Goal: Task Accomplishment & Management: Manage account settings

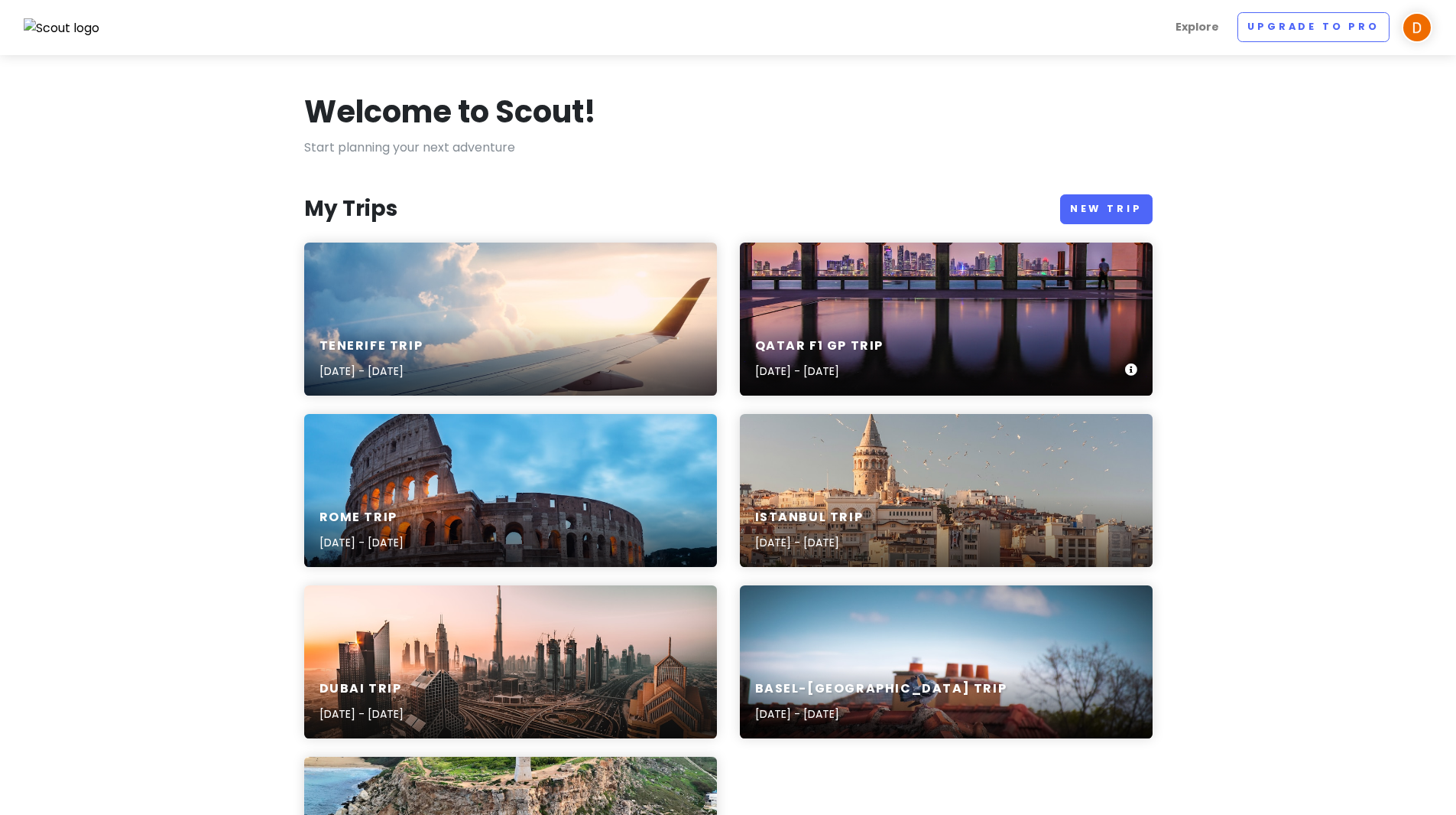
click at [860, 350] on h6 "Qatar f1 gp Trip" at bounding box center [819, 346] width 129 height 16
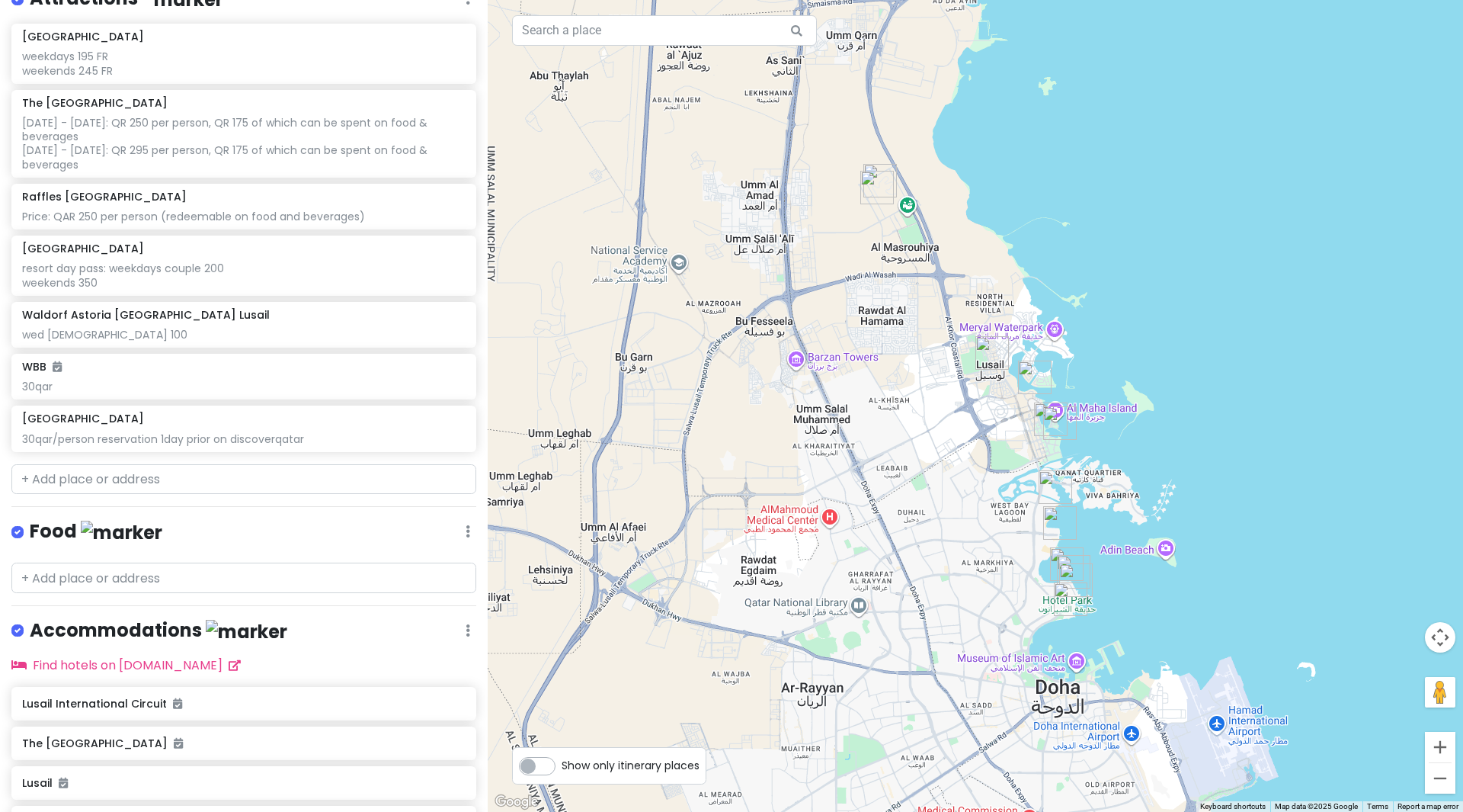
scroll to position [403, 0]
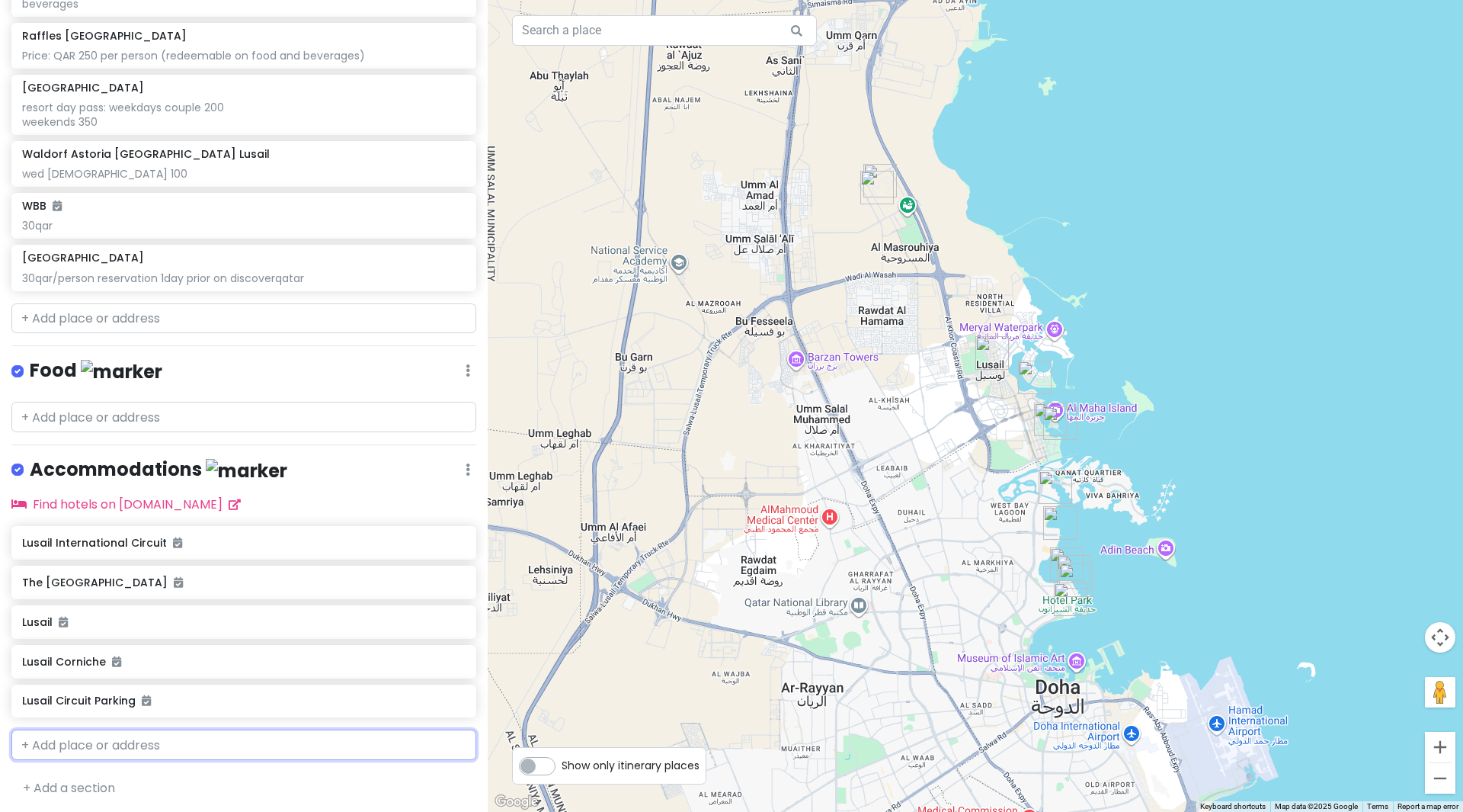
click at [85, 746] on input "text" at bounding box center [244, 745] width 465 height 30
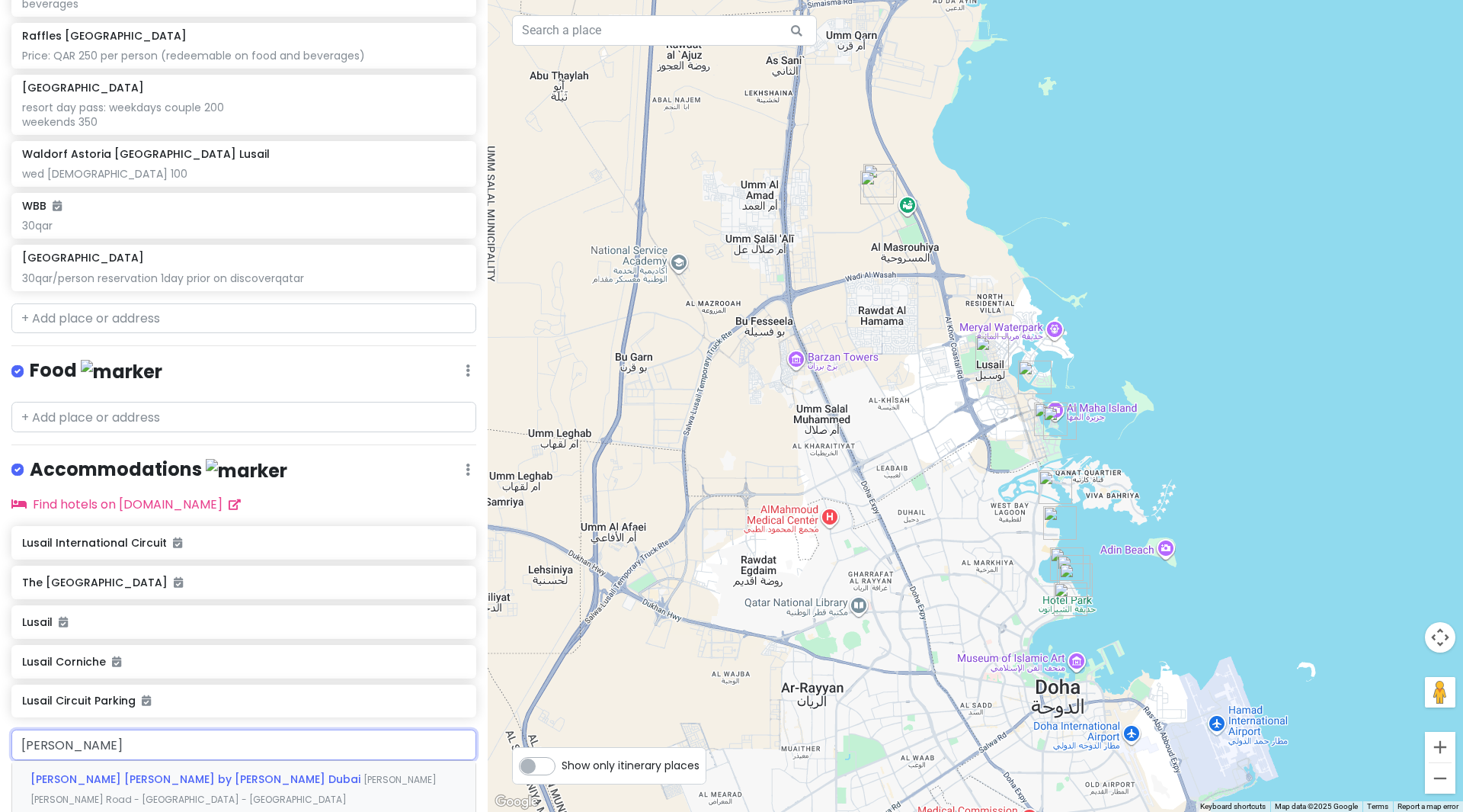
type input "[PERSON_NAME]"
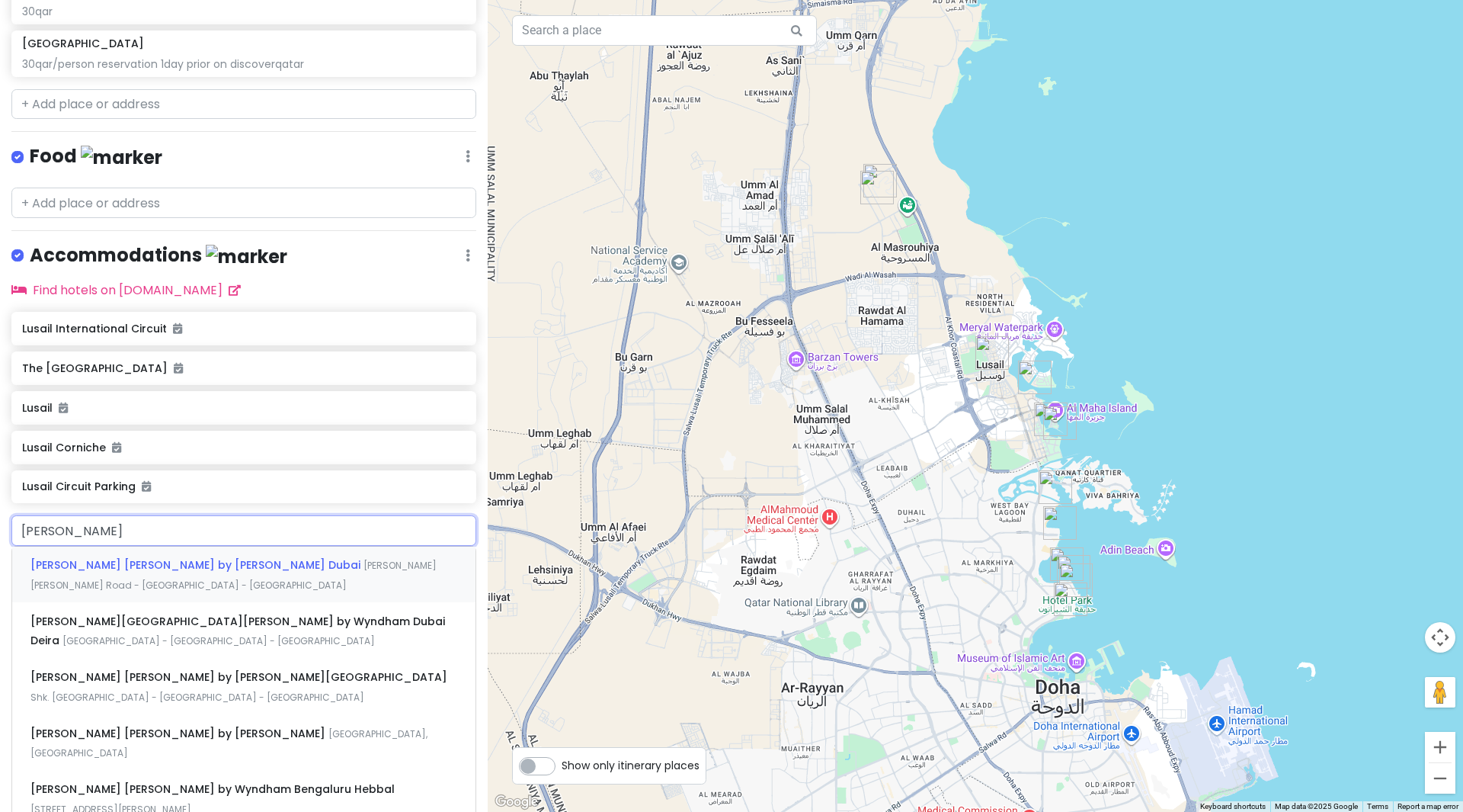
scroll to position [631, 0]
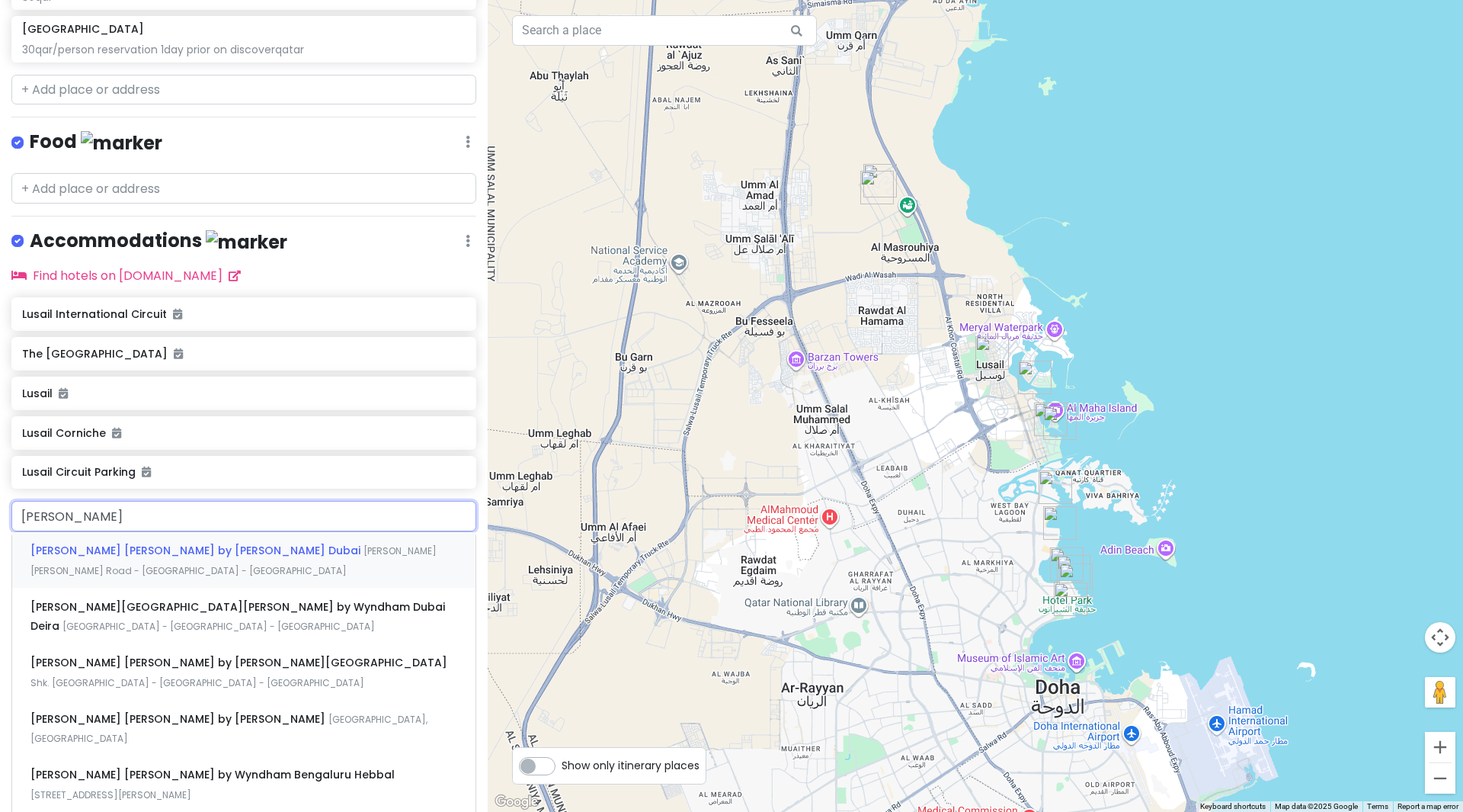
click at [219, 545] on span "[PERSON_NAME] [PERSON_NAME] by [PERSON_NAME] Dubai" at bounding box center [197, 550] width 333 height 15
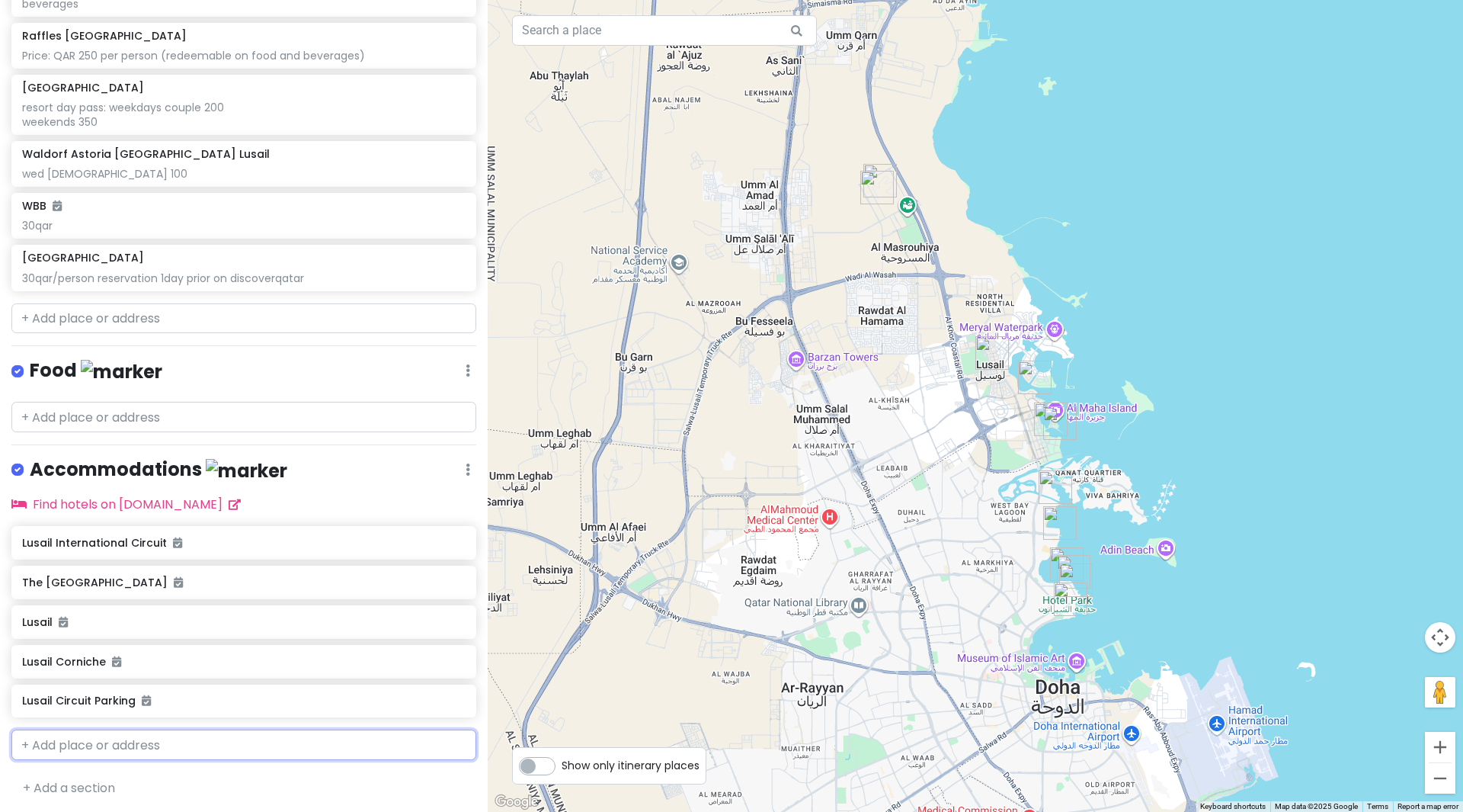
scroll to position [443, 0]
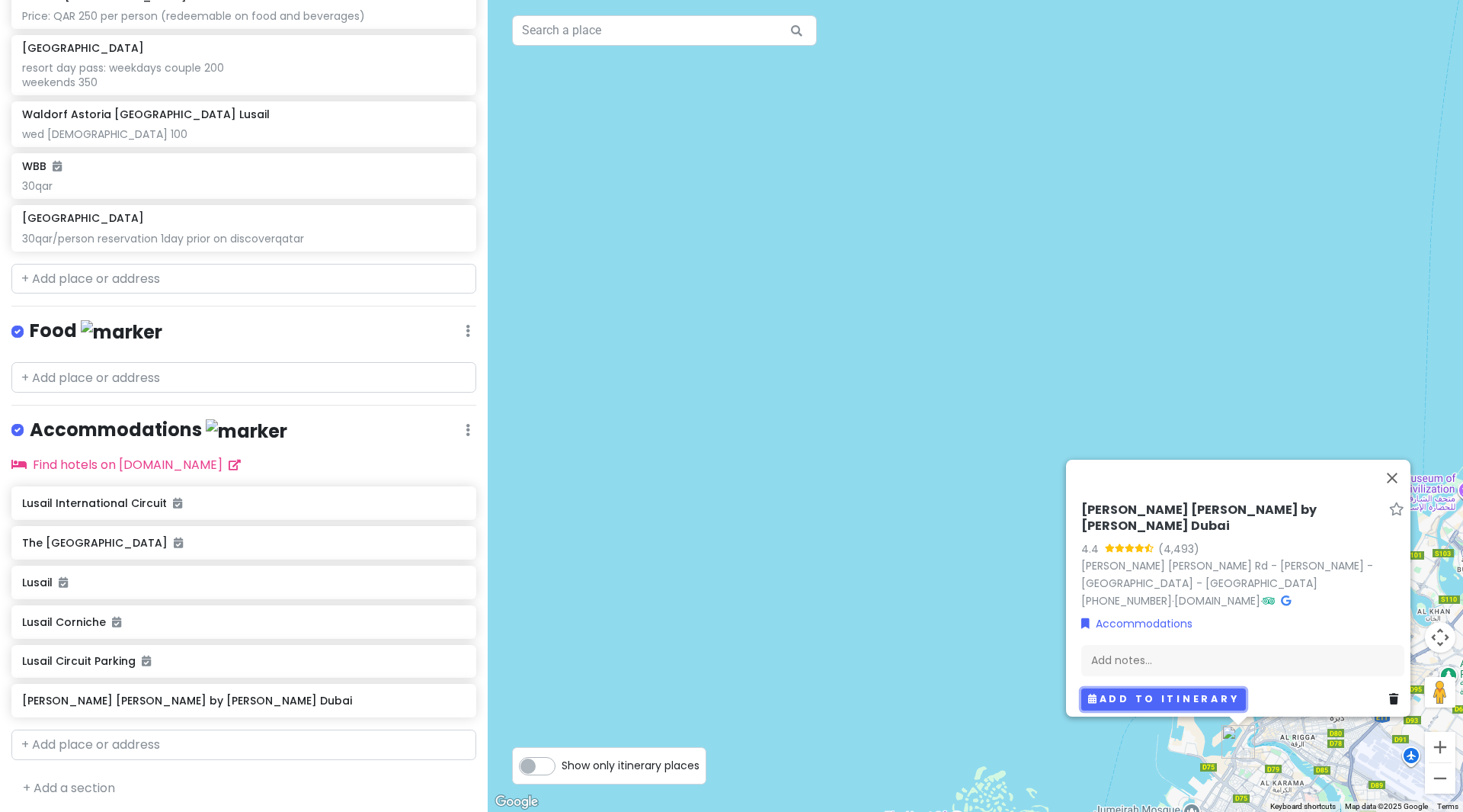
click at [1116, 692] on button "Add to itinerary" at bounding box center [1164, 699] width 165 height 22
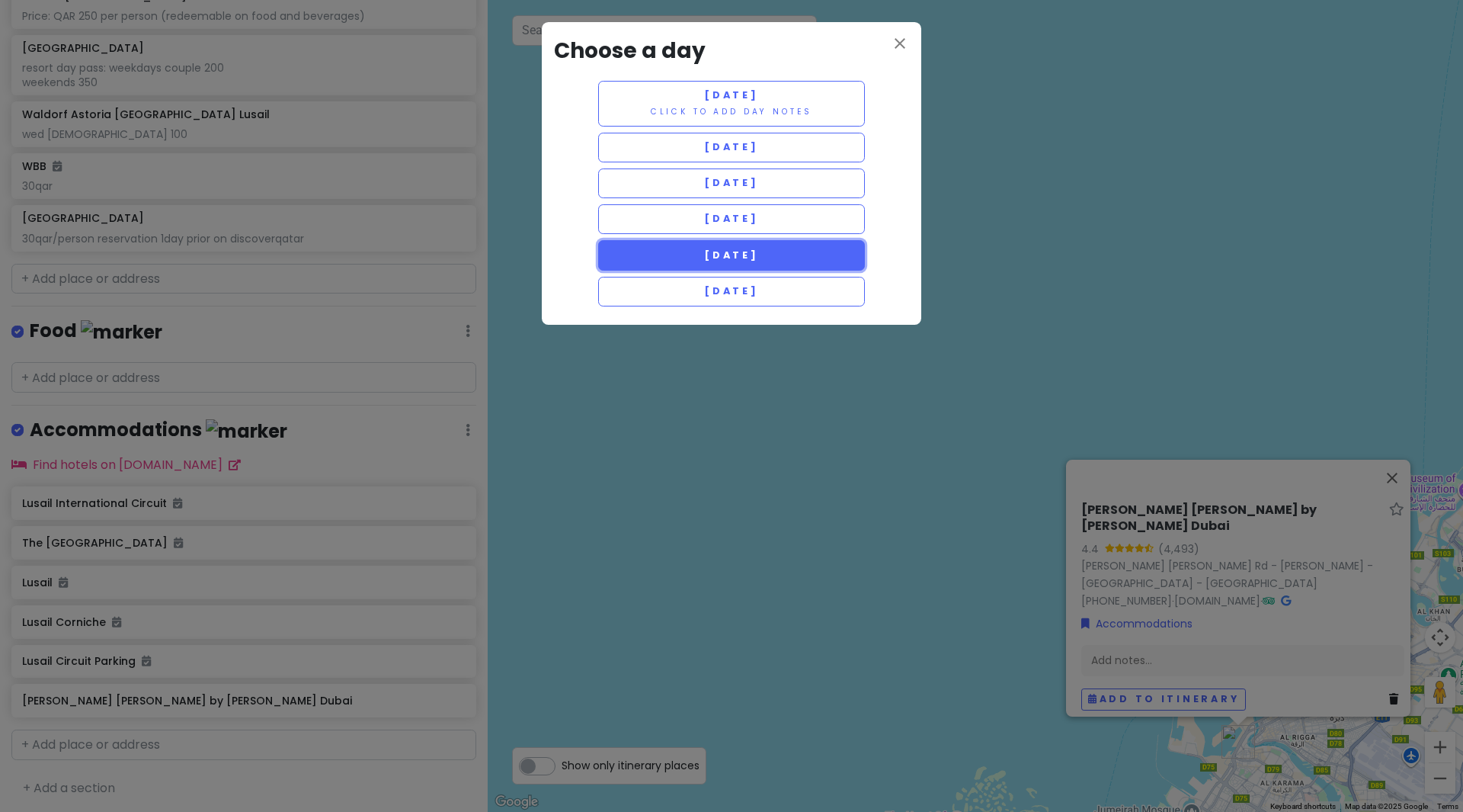
click at [722, 256] on span "[DATE]" at bounding box center [732, 255] width 55 height 13
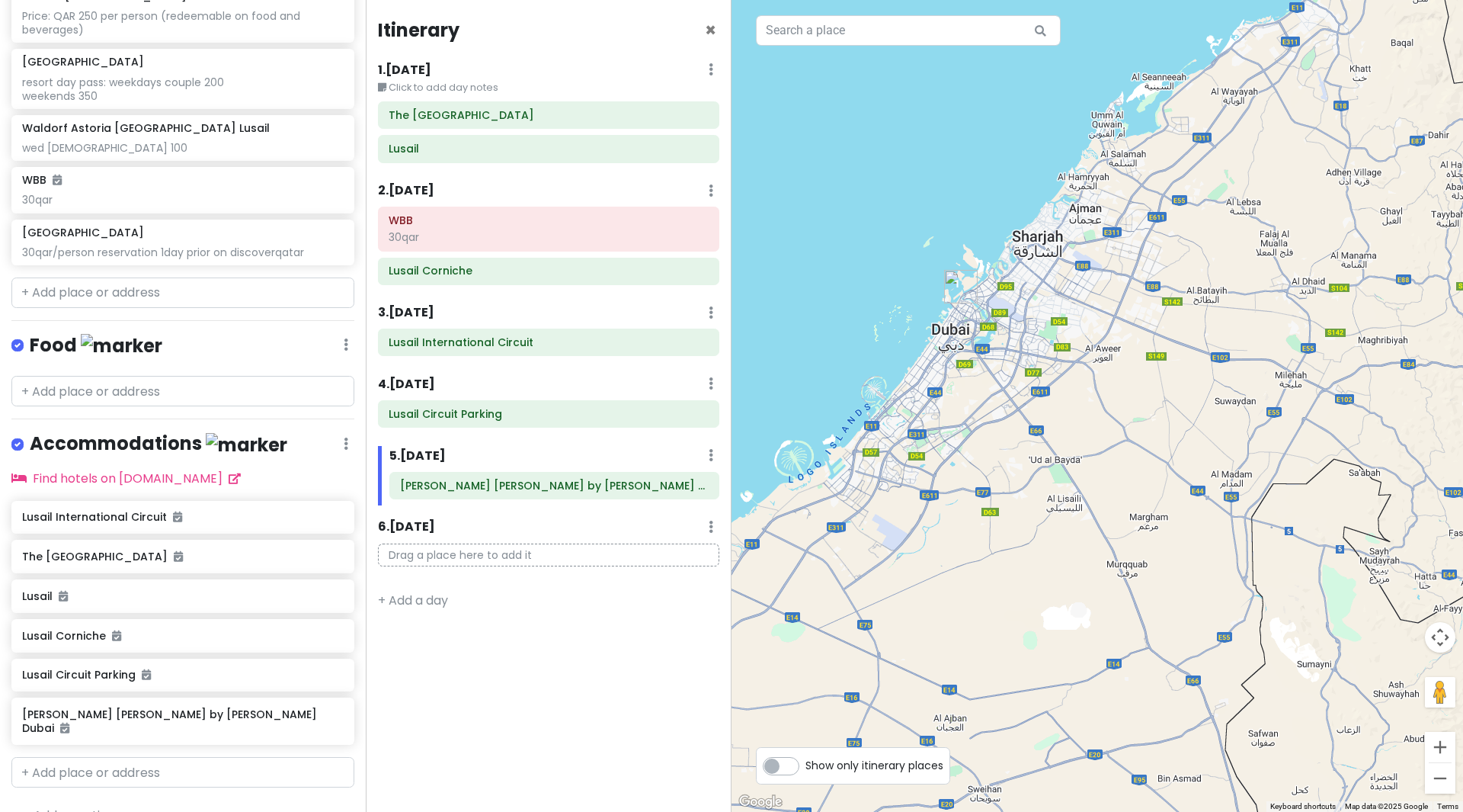
drag, startPoint x: 1007, startPoint y: 582, endPoint x: 849, endPoint y: 285, distance: 336.4
click at [849, 285] on div at bounding box center [1097, 406] width 732 height 812
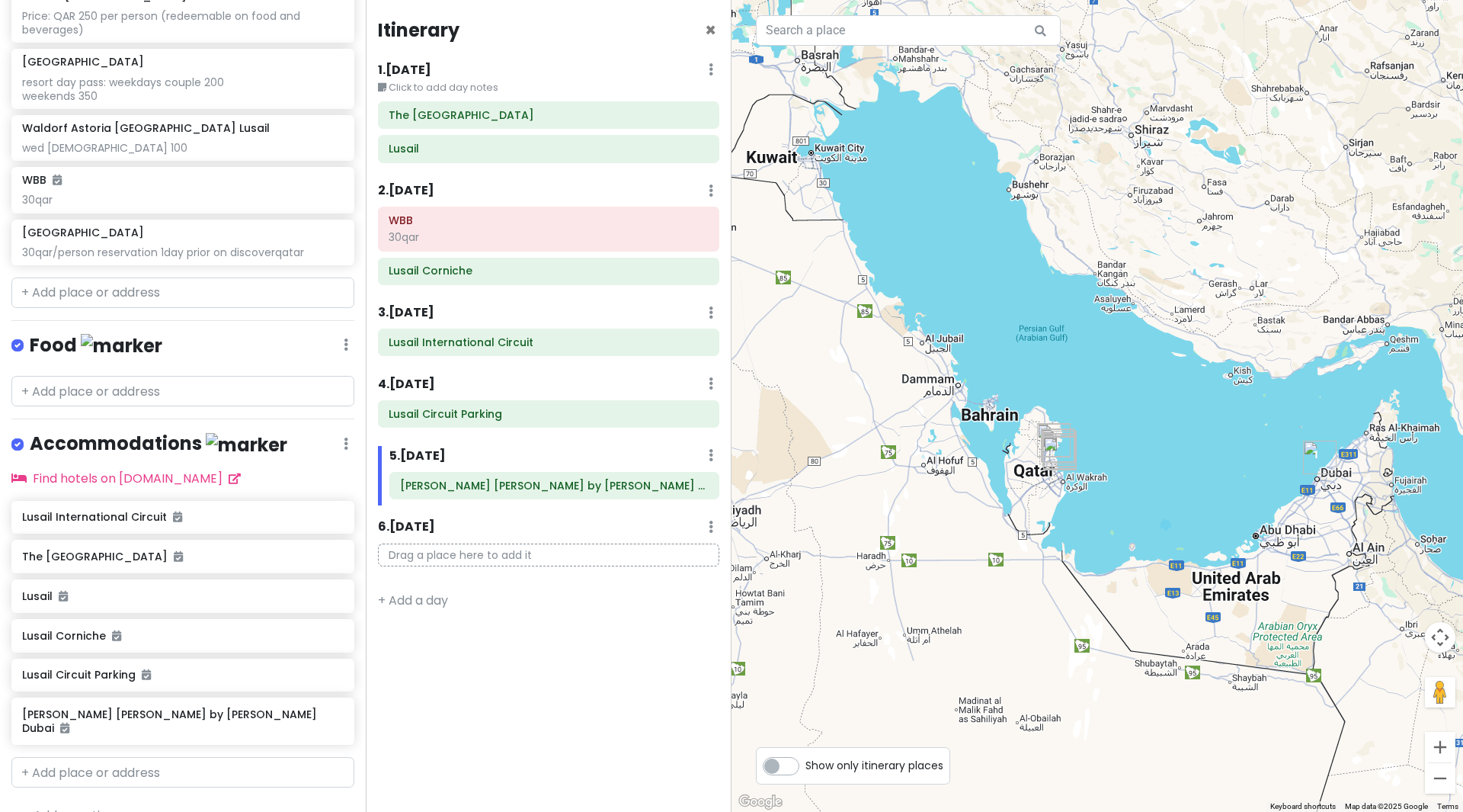
drag, startPoint x: 840, startPoint y: 435, endPoint x: 1146, endPoint y: 445, distance: 306.2
click at [1146, 445] on div at bounding box center [1097, 406] width 732 height 812
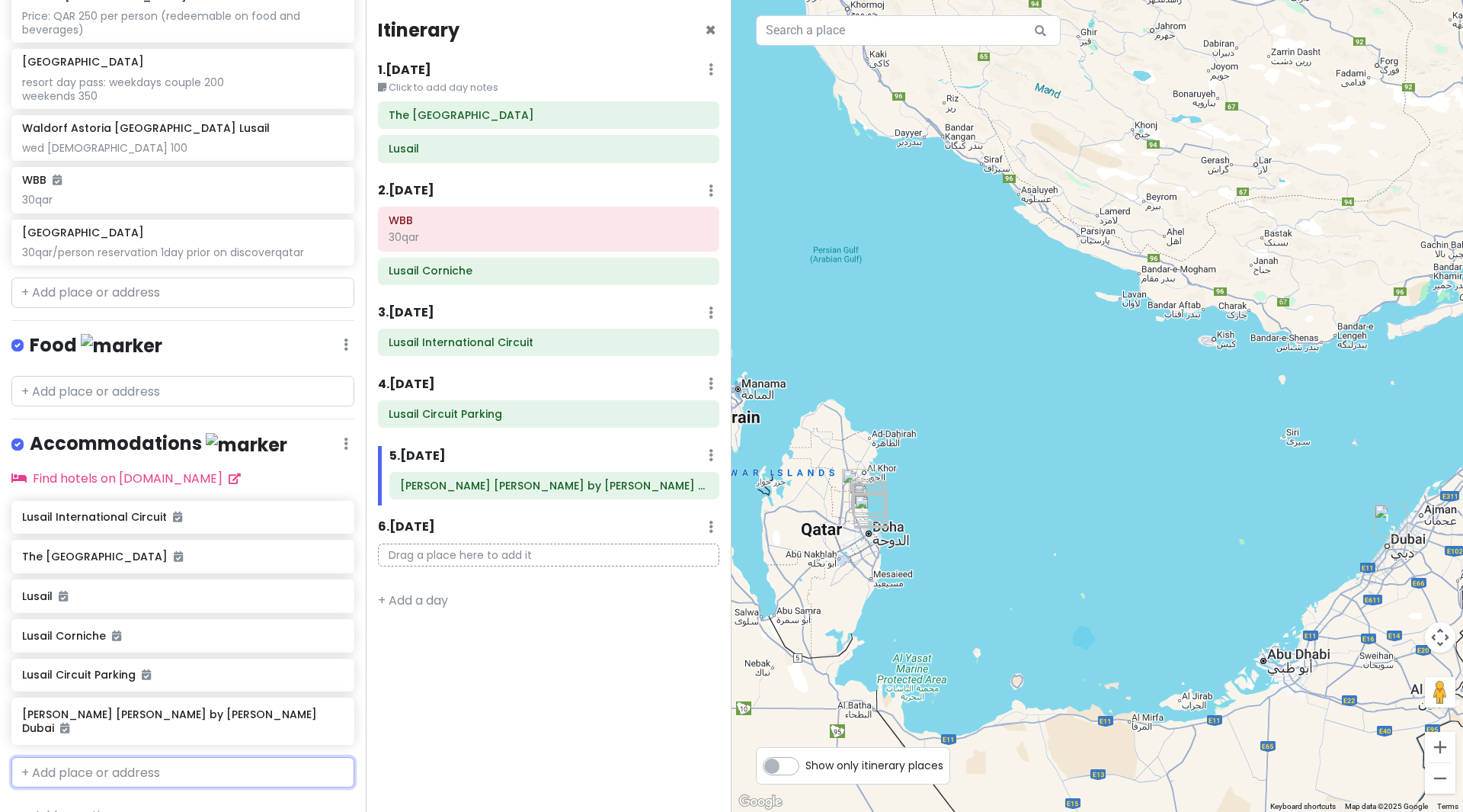
click at [79, 757] on input "text" at bounding box center [182, 772] width 343 height 30
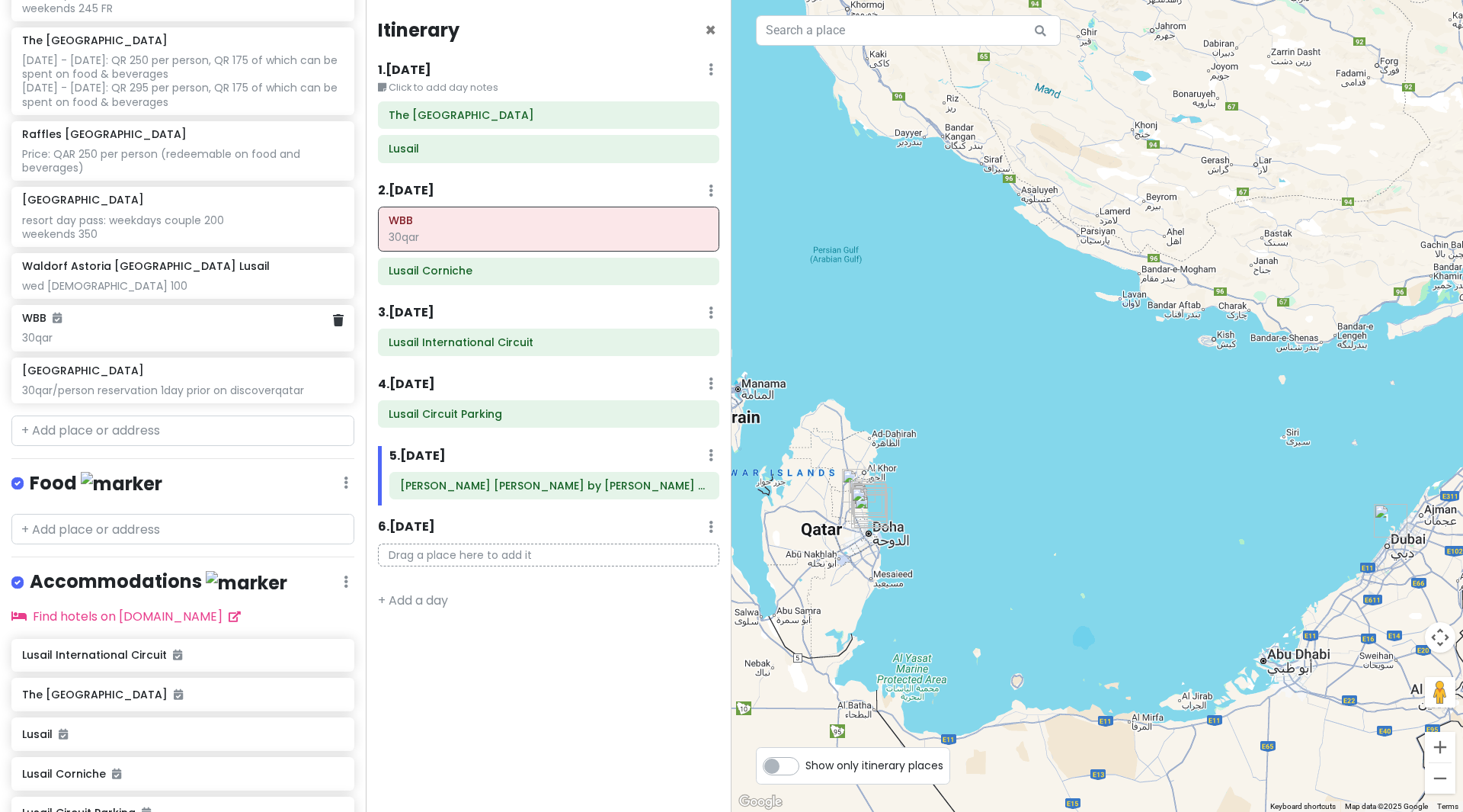
scroll to position [228, 0]
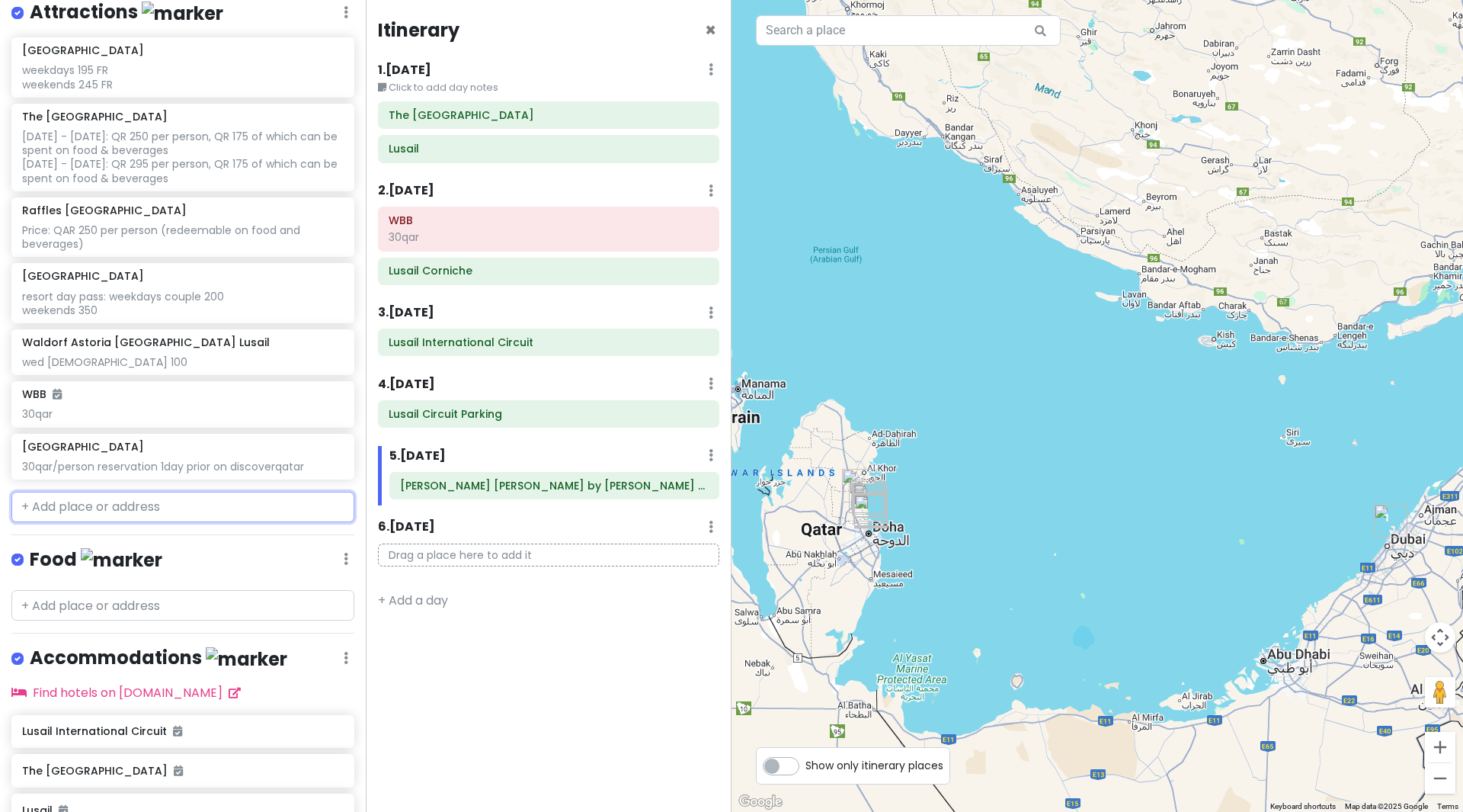
click at [167, 502] on input "text" at bounding box center [182, 507] width 343 height 30
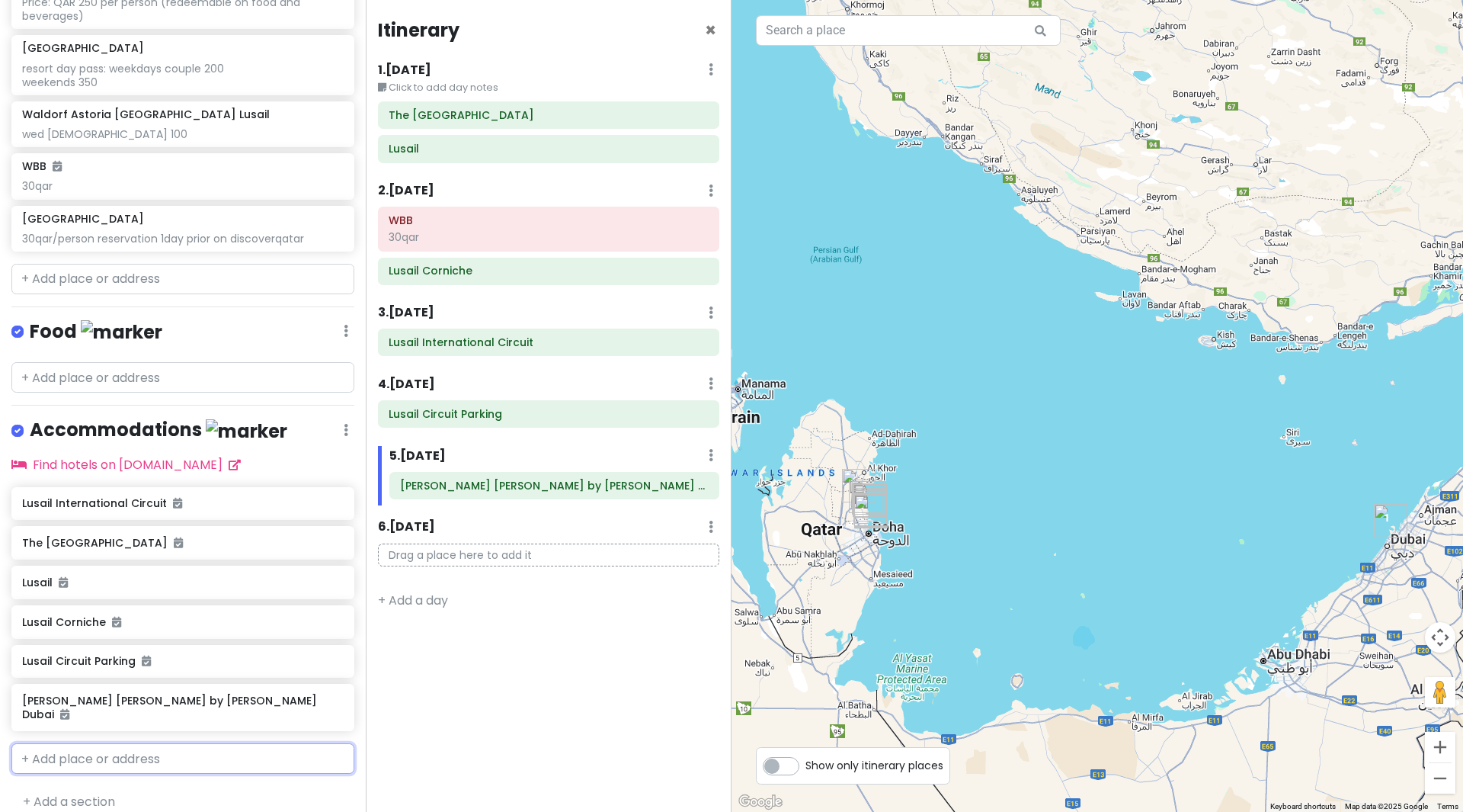
click at [79, 743] on input "text" at bounding box center [182, 758] width 343 height 30
type input "dxb"
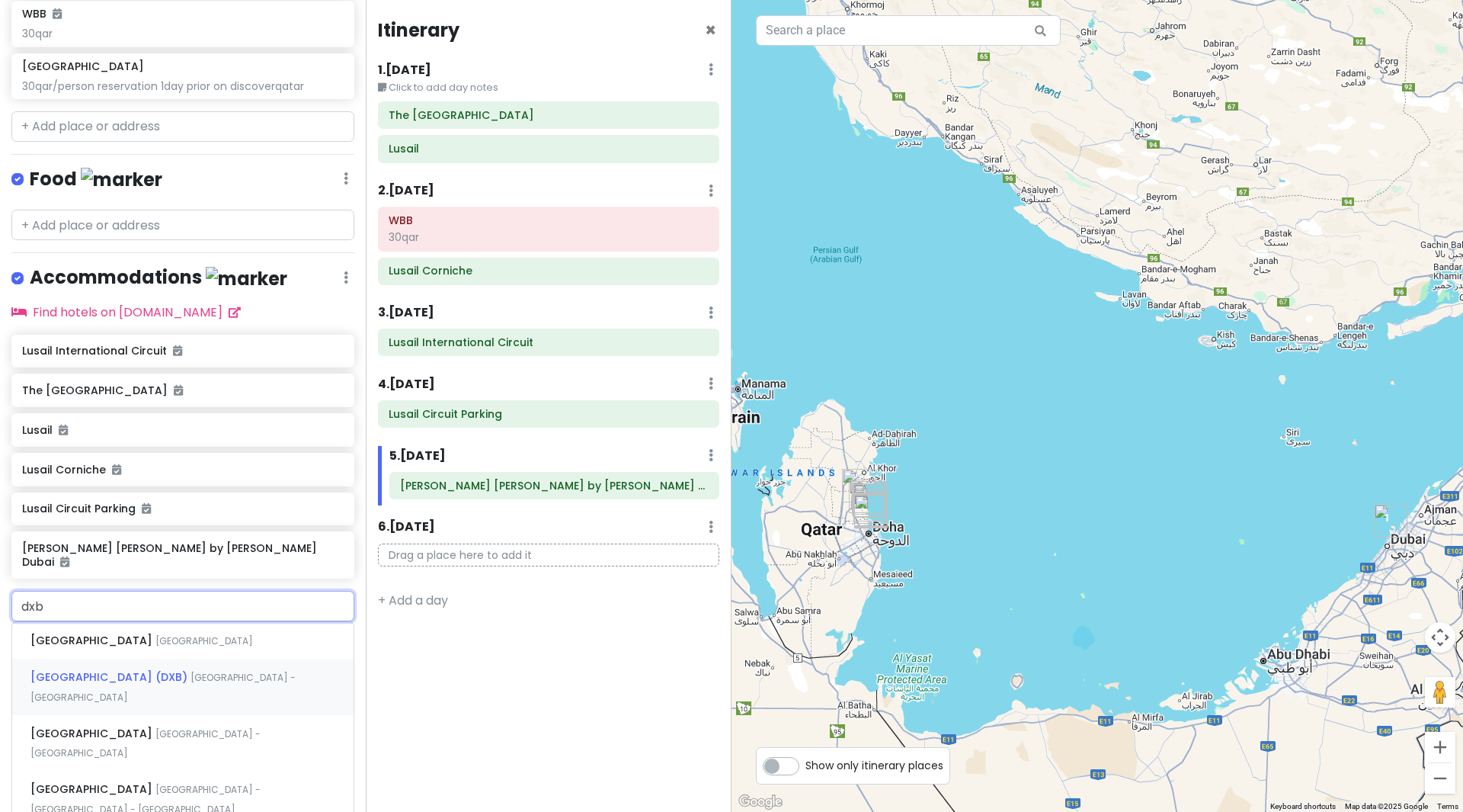
click at [104, 669] on span "[GEOGRAPHIC_DATA] (DXB)" at bounding box center [110, 677] width 160 height 15
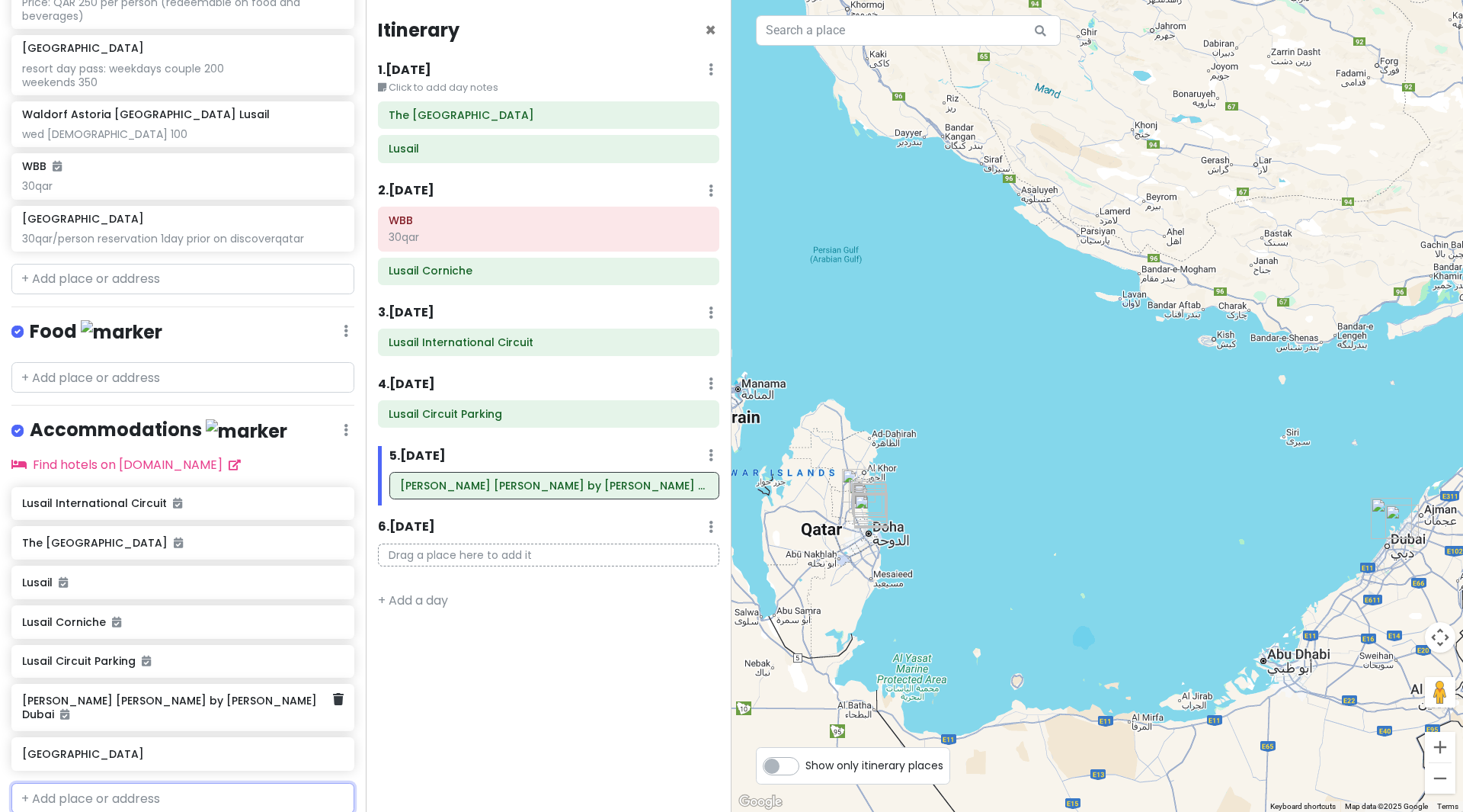
scroll to position [496, 0]
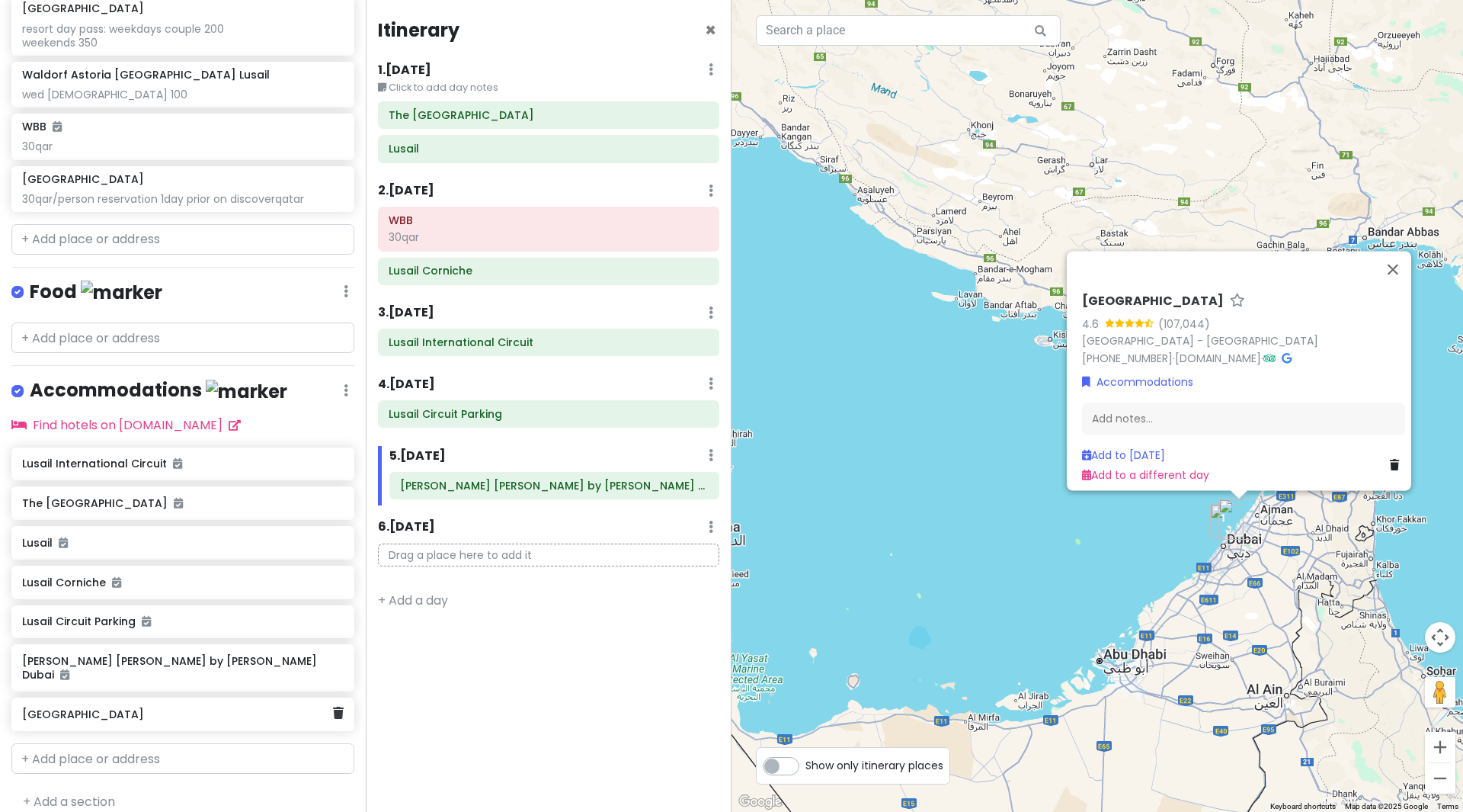
click at [139, 708] on h6 "[GEOGRAPHIC_DATA]" at bounding box center [177, 714] width 310 height 13
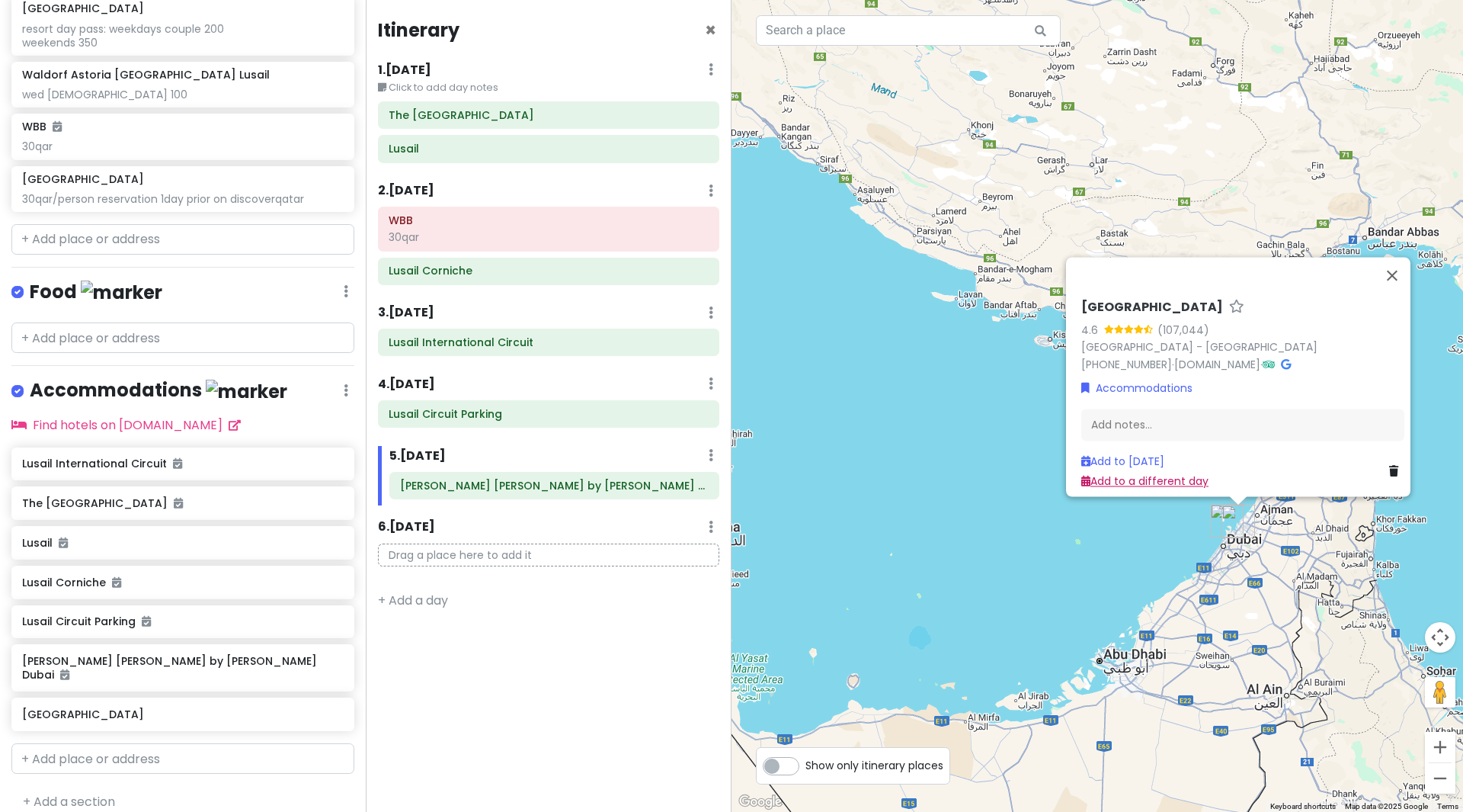
click at [1152, 475] on link "Add to a different day" at bounding box center [1145, 480] width 128 height 15
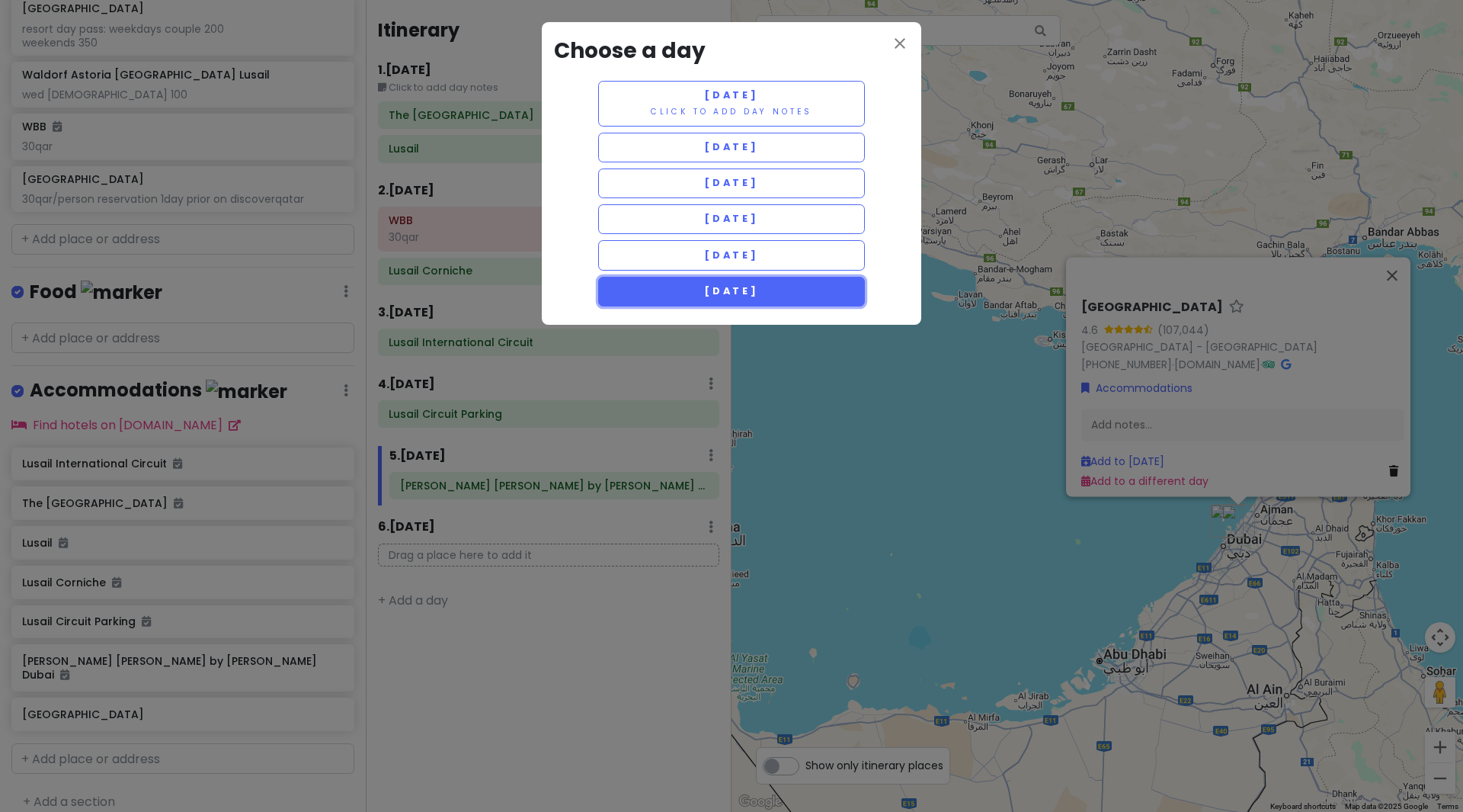
click at [723, 293] on span "[DATE]" at bounding box center [732, 290] width 55 height 13
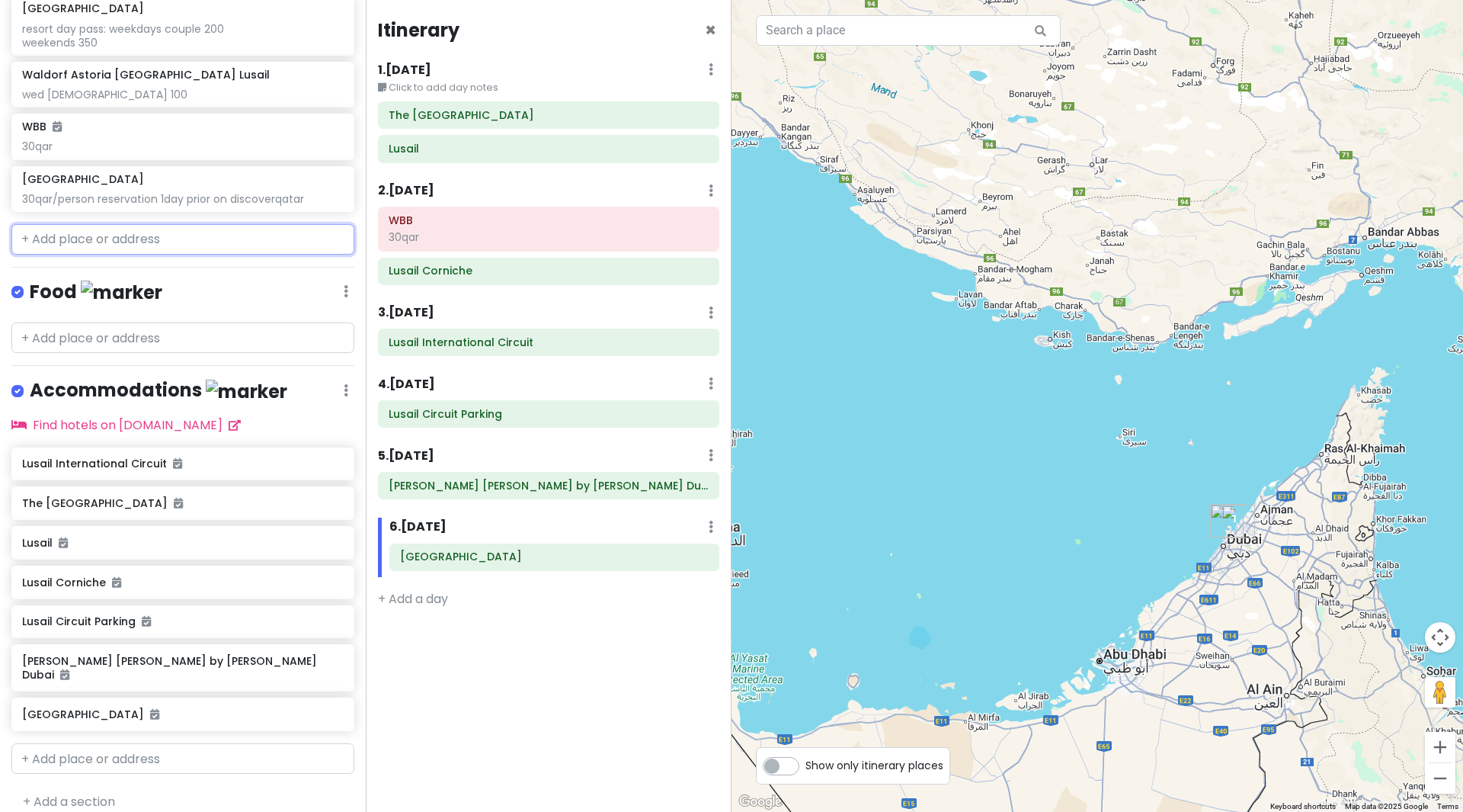
click at [118, 236] on input "text" at bounding box center [182, 239] width 343 height 30
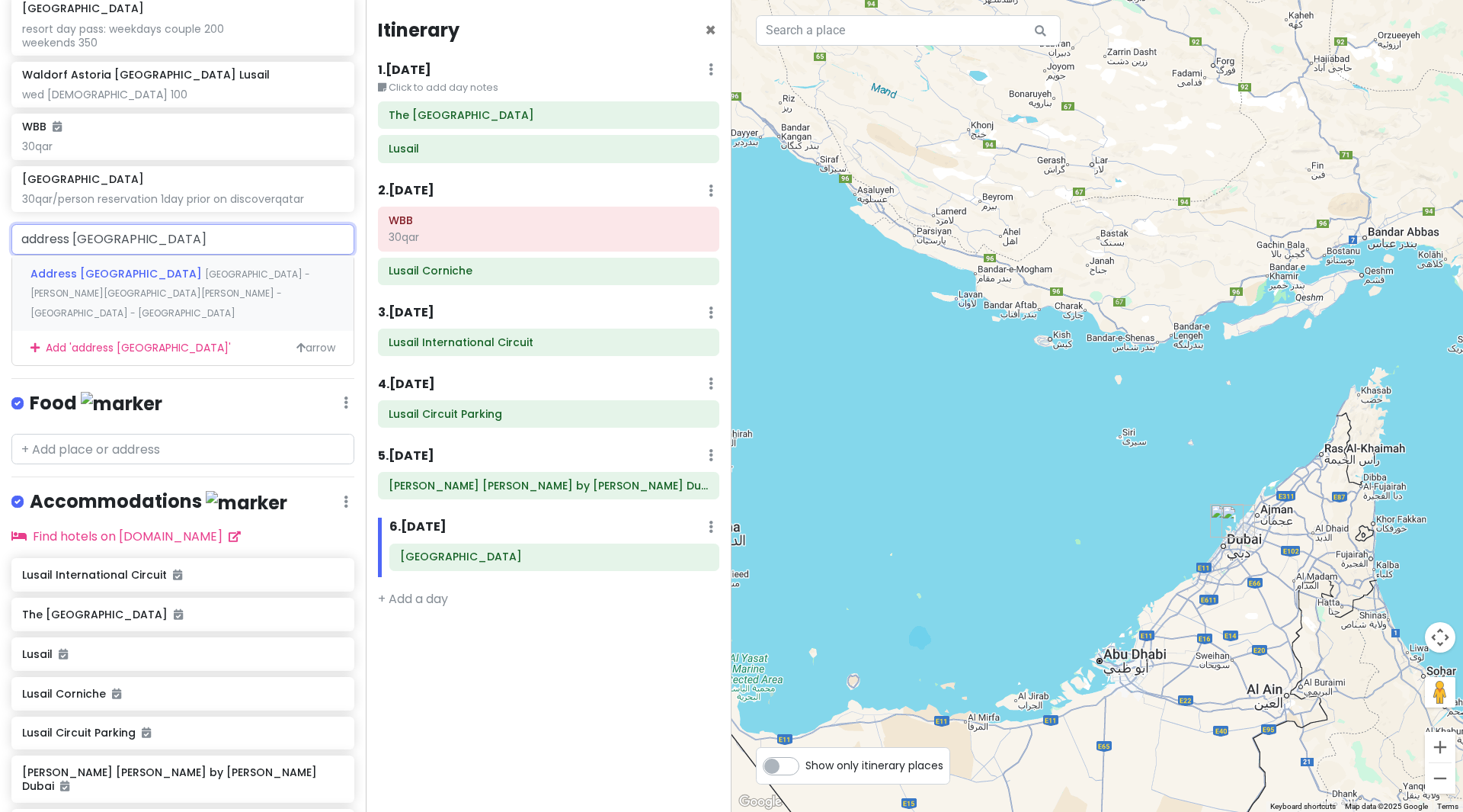
type input "address [GEOGRAPHIC_DATA] the pool lounge"
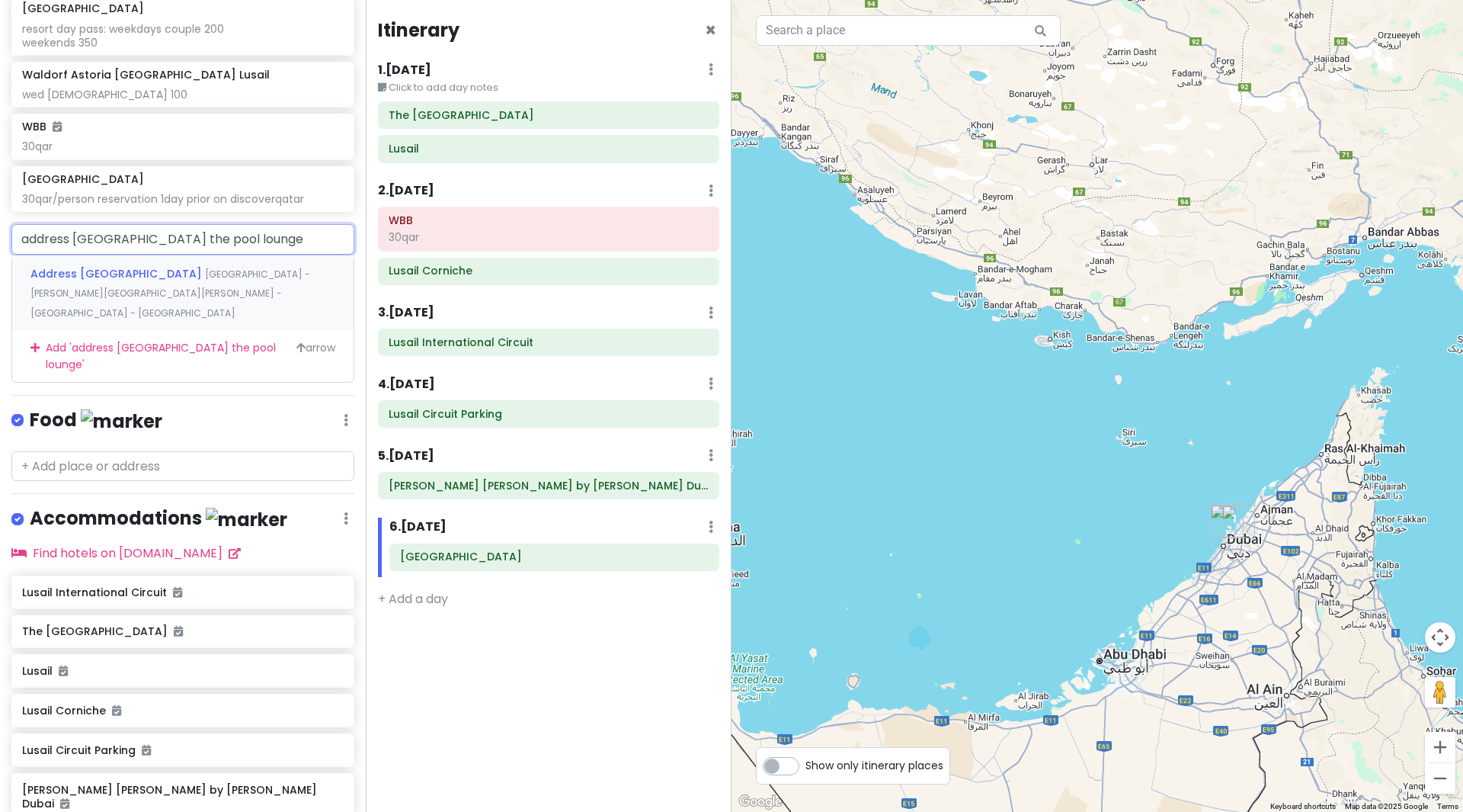
click at [228, 279] on span "[GEOGRAPHIC_DATA] - [PERSON_NAME][GEOGRAPHIC_DATA][PERSON_NAME] - [GEOGRAPHIC_D…" at bounding box center [170, 293] width 280 height 52
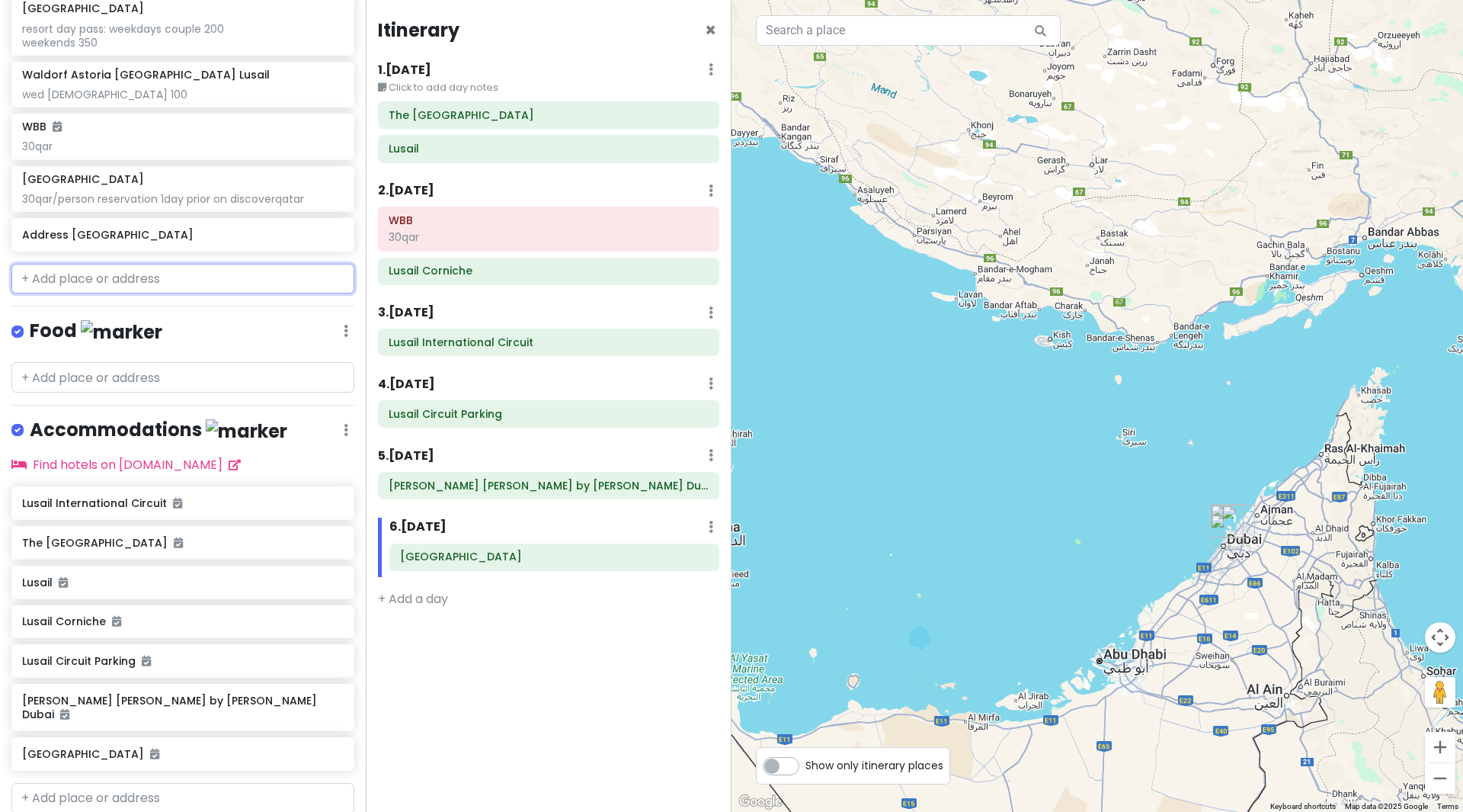
scroll to position [536, 0]
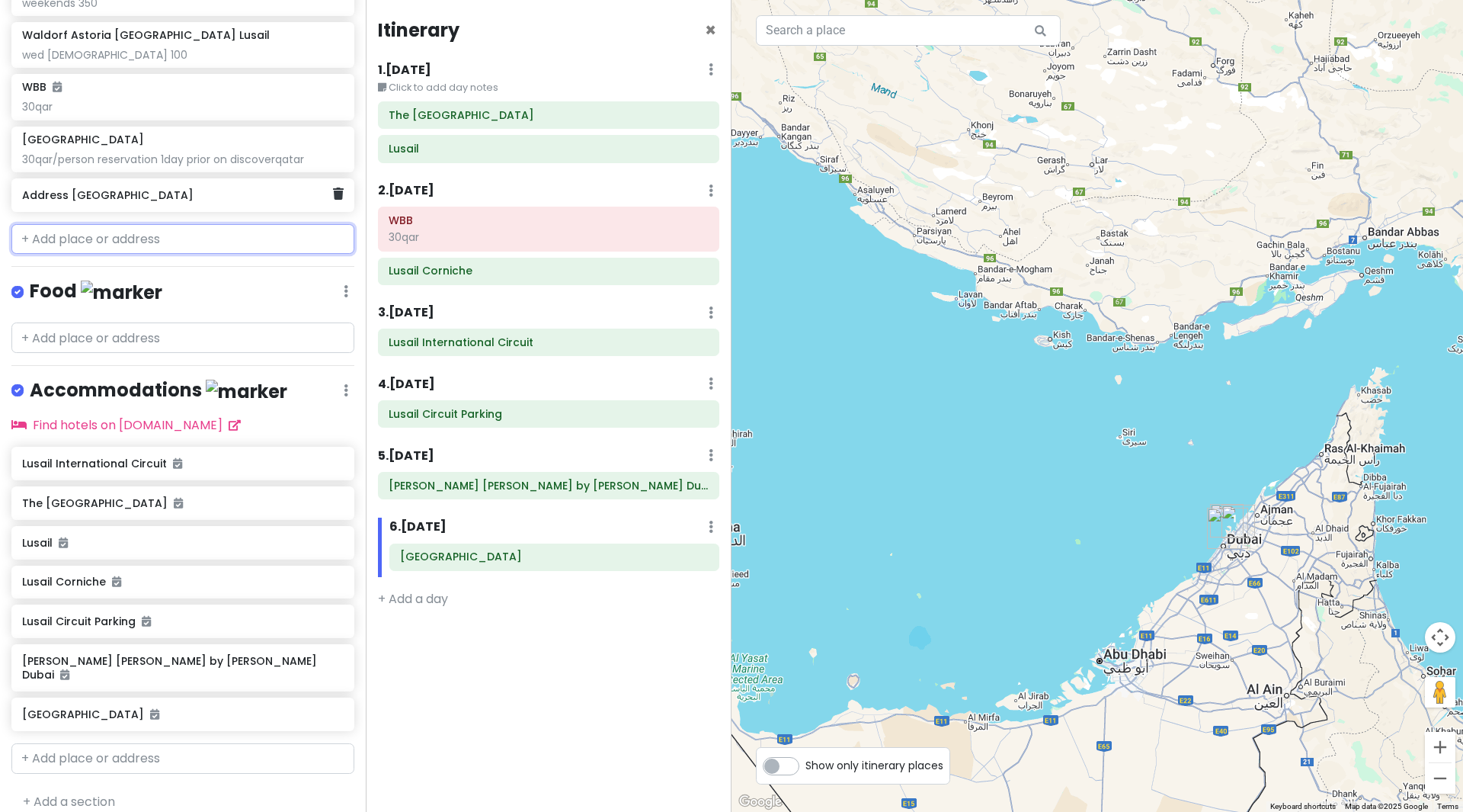
click at [175, 199] on h6 "Address [GEOGRAPHIC_DATA]" at bounding box center [177, 195] width 310 height 13
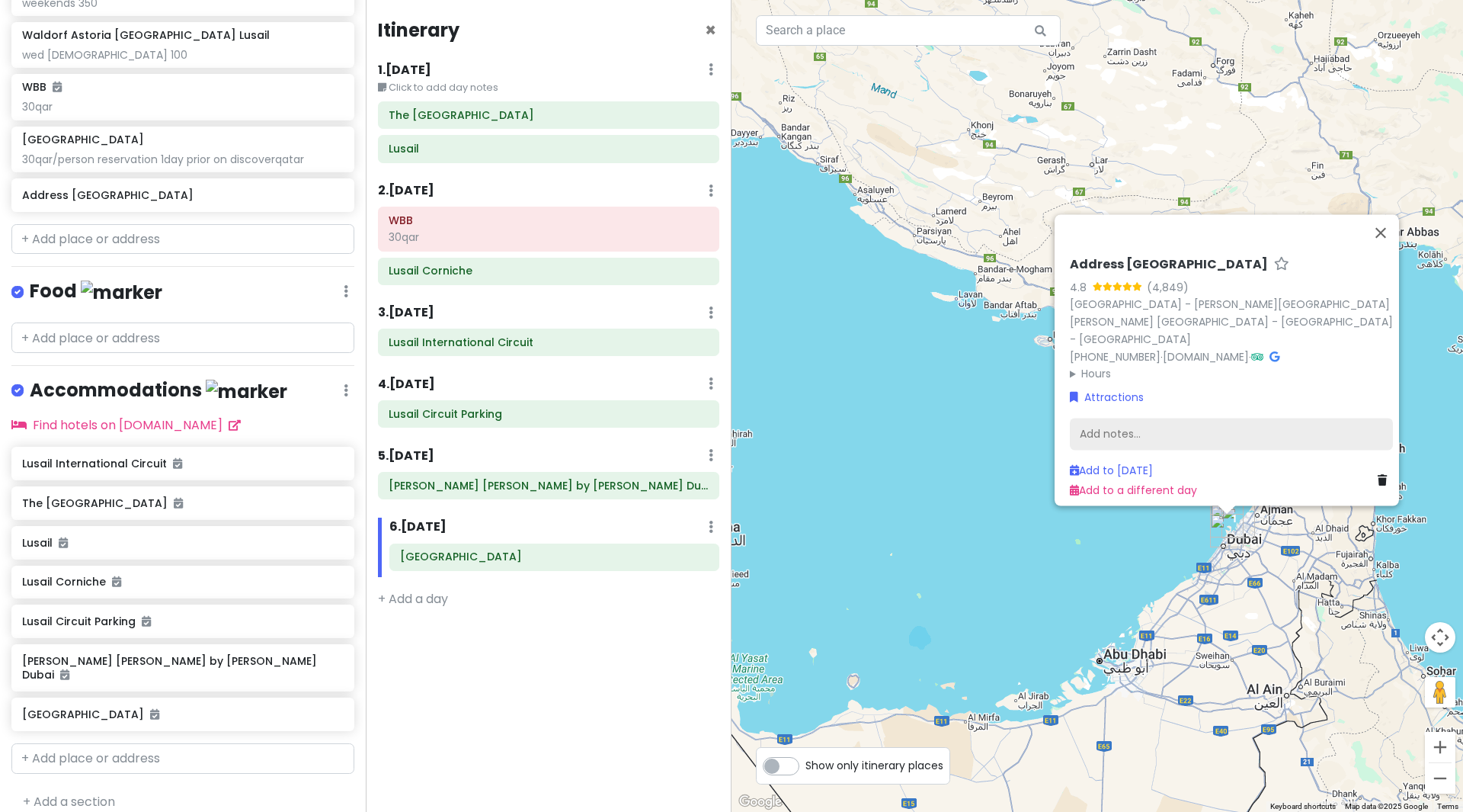
click at [1156, 423] on div "Add notes..." at bounding box center [1231, 434] width 323 height 32
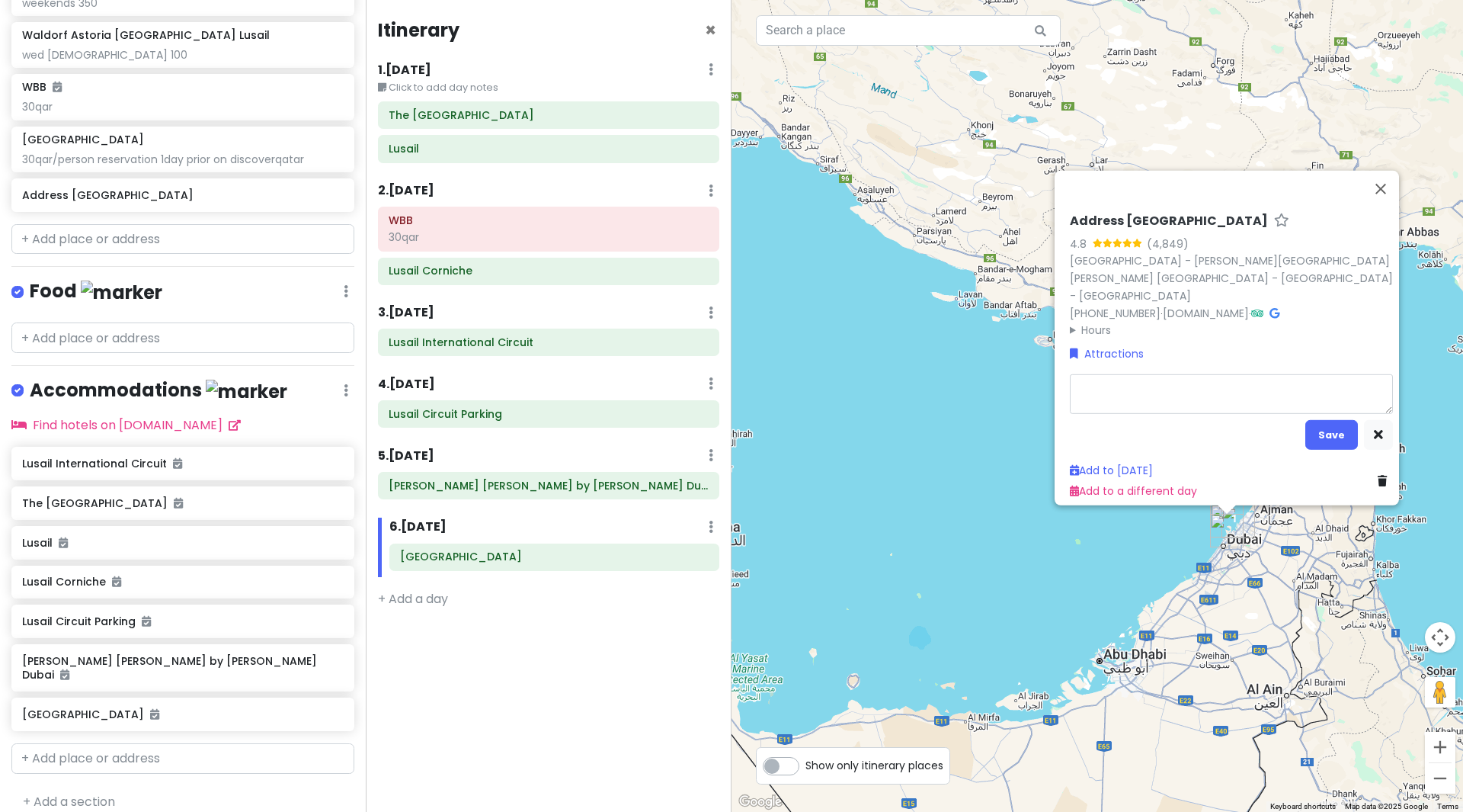
type textarea "x"
type textarea "t"
type textarea "x"
type textarea "th"
type textarea "x"
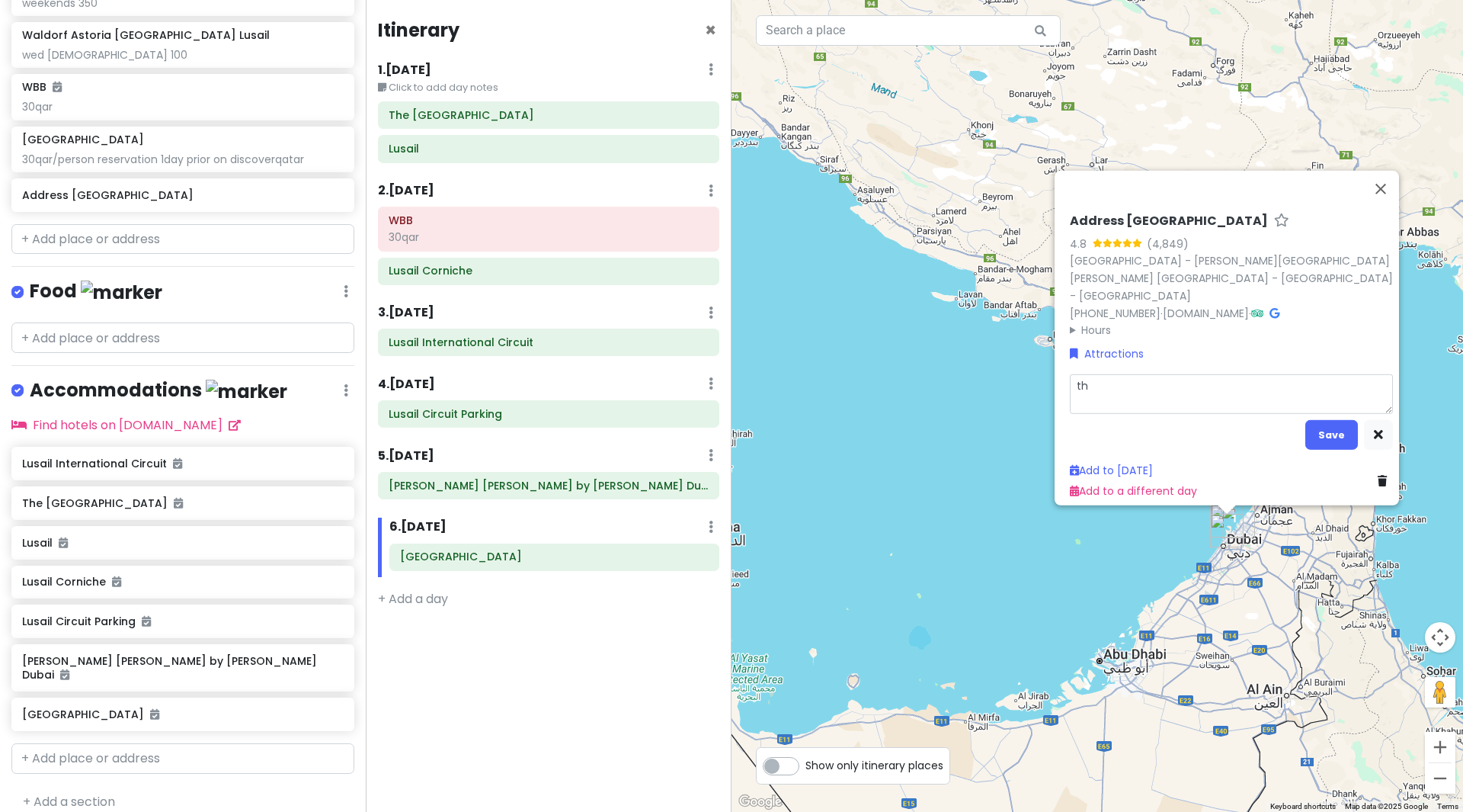
type textarea "the"
type textarea "x"
type textarea "the"
type textarea "x"
type textarea "the p"
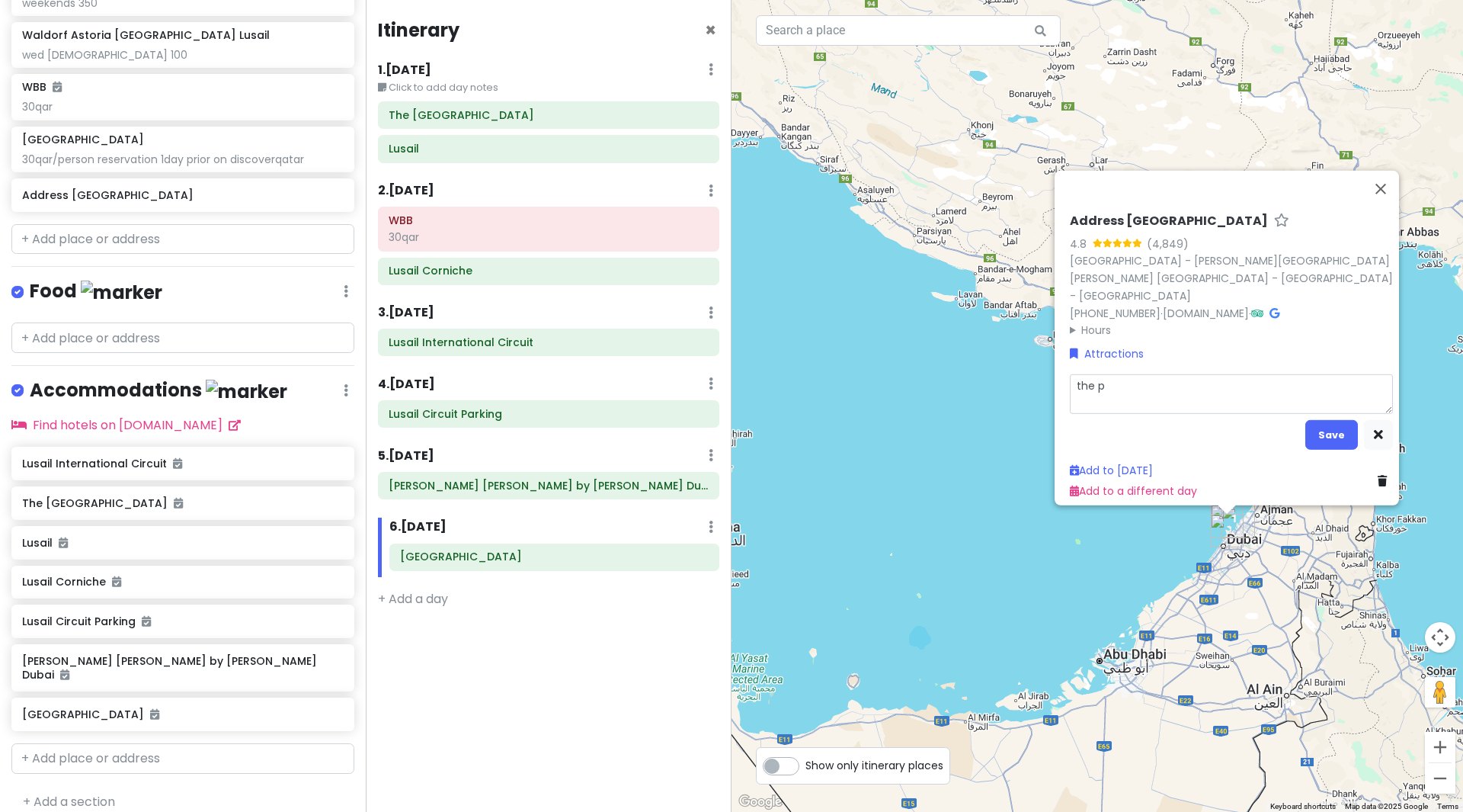
type textarea "x"
type textarea "the po"
type textarea "x"
type textarea "the poo"
type textarea "x"
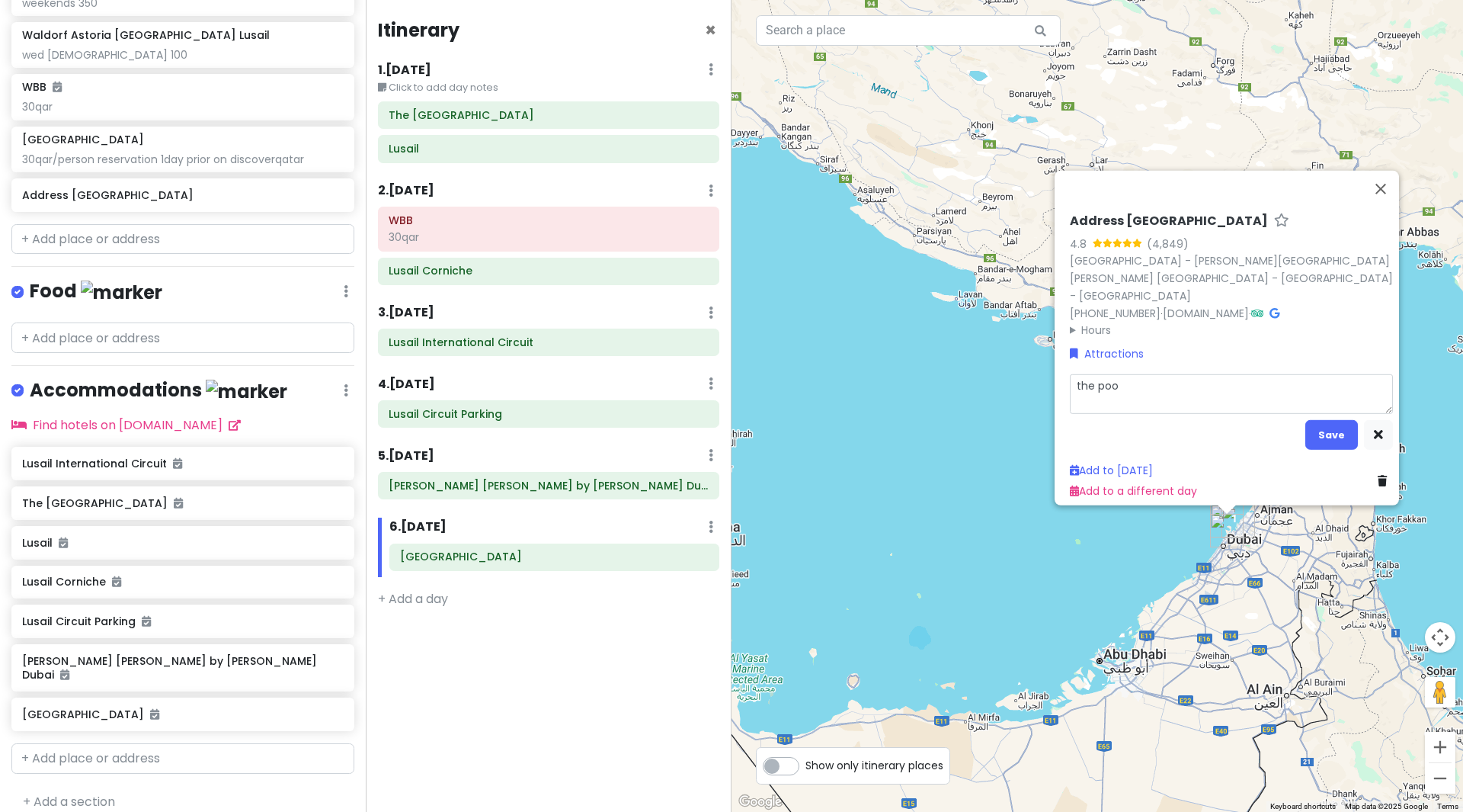
type textarea "the pool"
type textarea "x"
type textarea "the pool"
type textarea "x"
type textarea "the pool l"
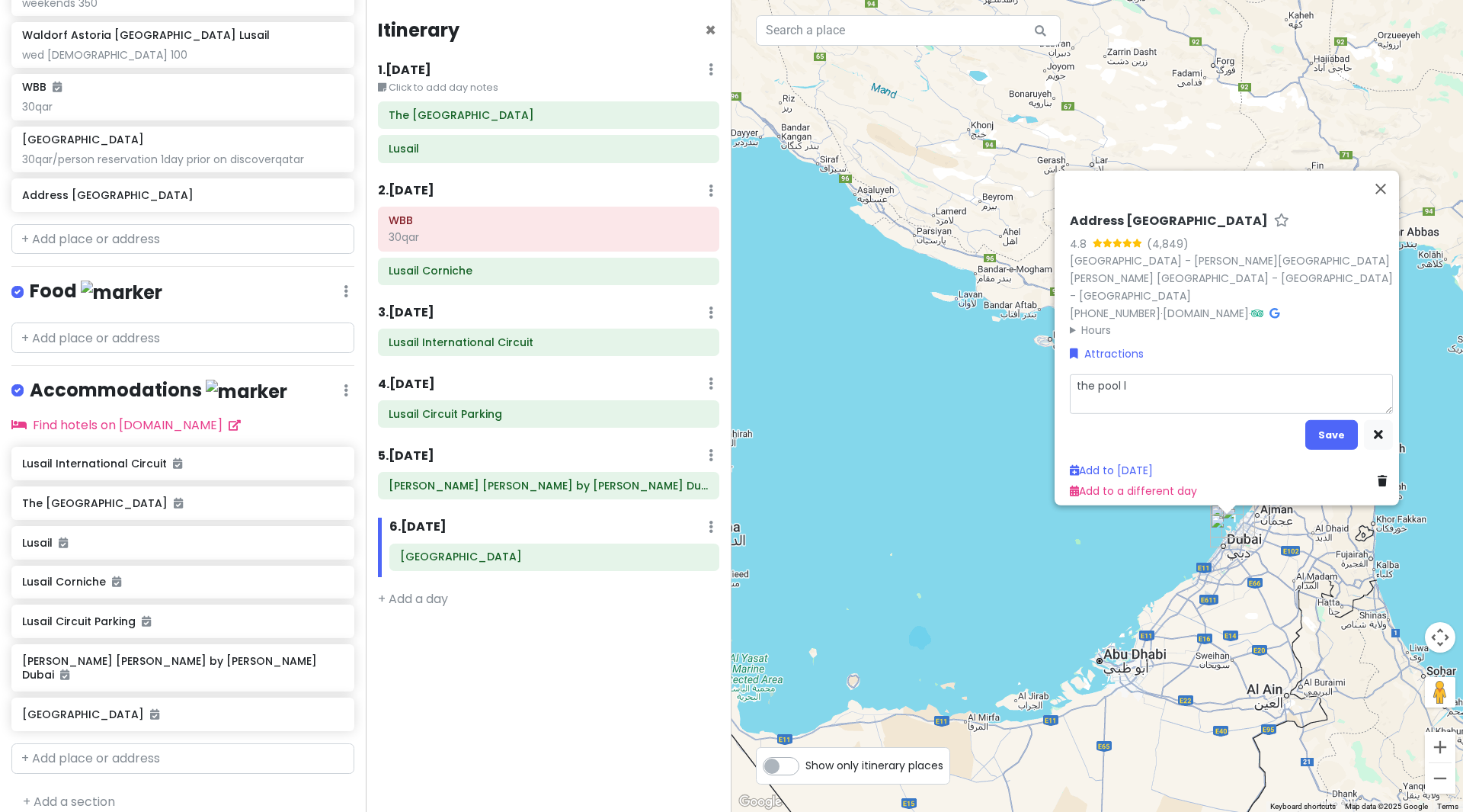
type textarea "x"
type textarea "the pool lo"
type textarea "x"
type textarea "the pool [PERSON_NAME]"
type textarea "x"
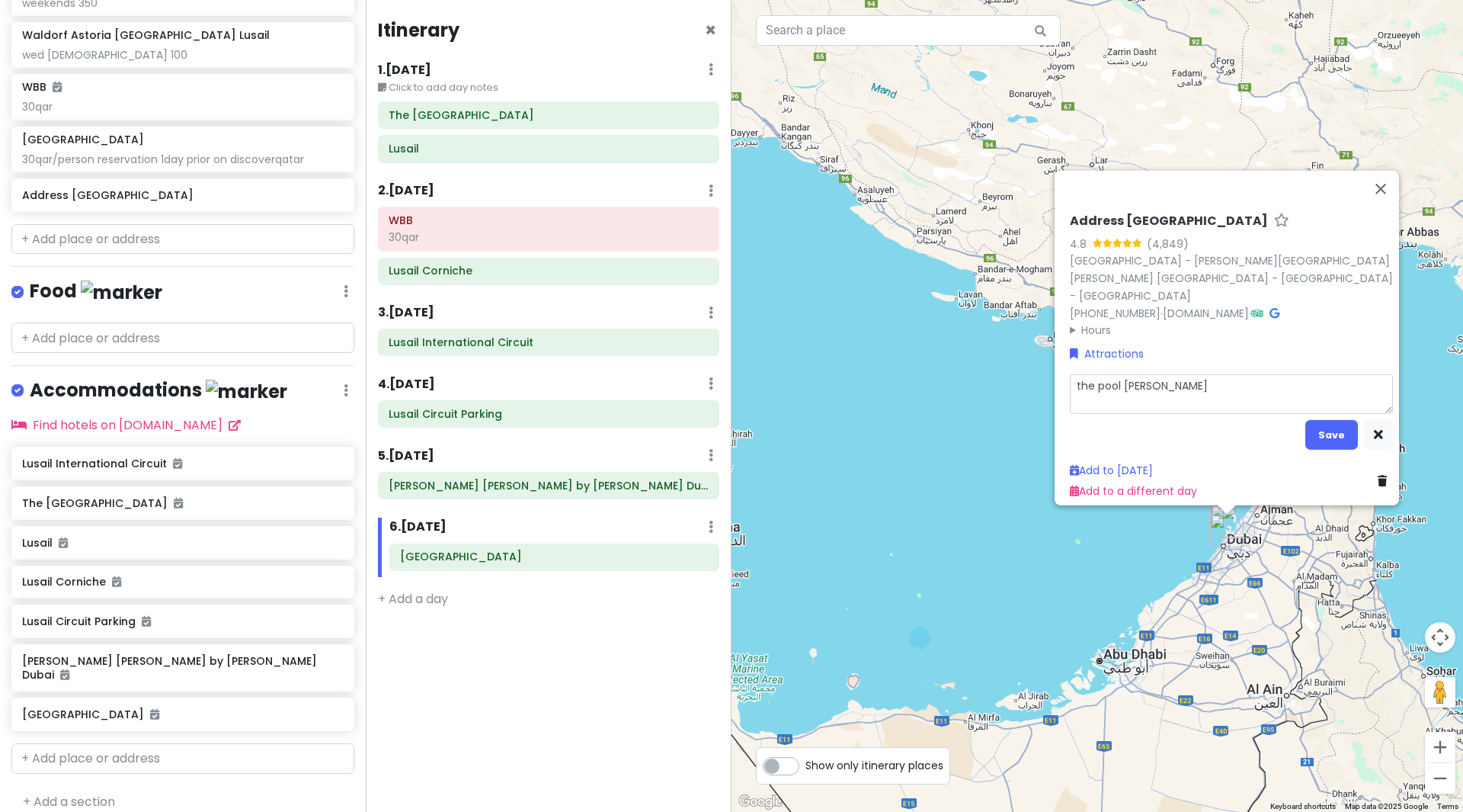
type textarea "the pool loun"
type textarea "x"
type textarea "the pool loung"
type textarea "x"
type textarea "the pool lounge"
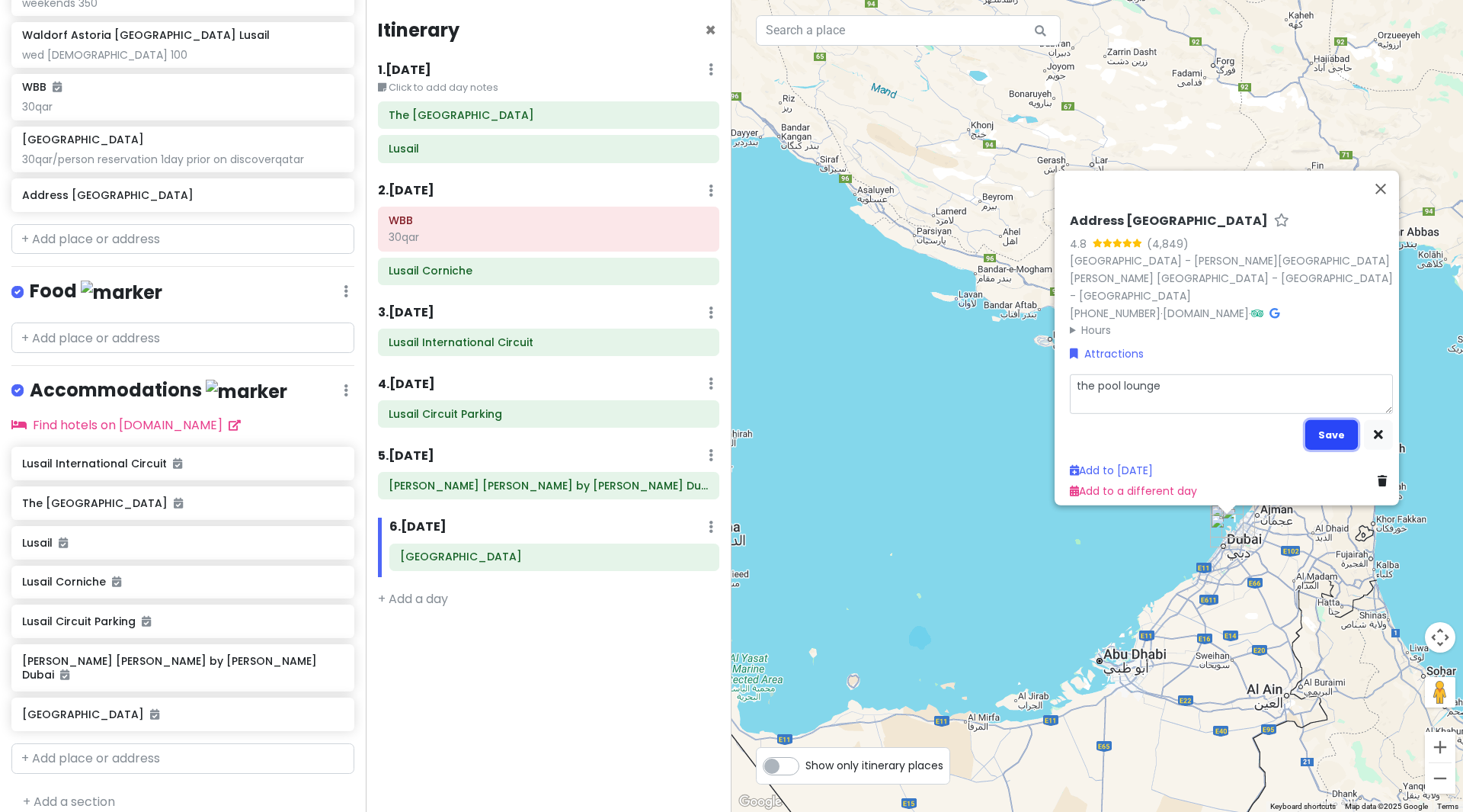
click at [1320, 424] on button "Save" at bounding box center [1331, 434] width 52 height 30
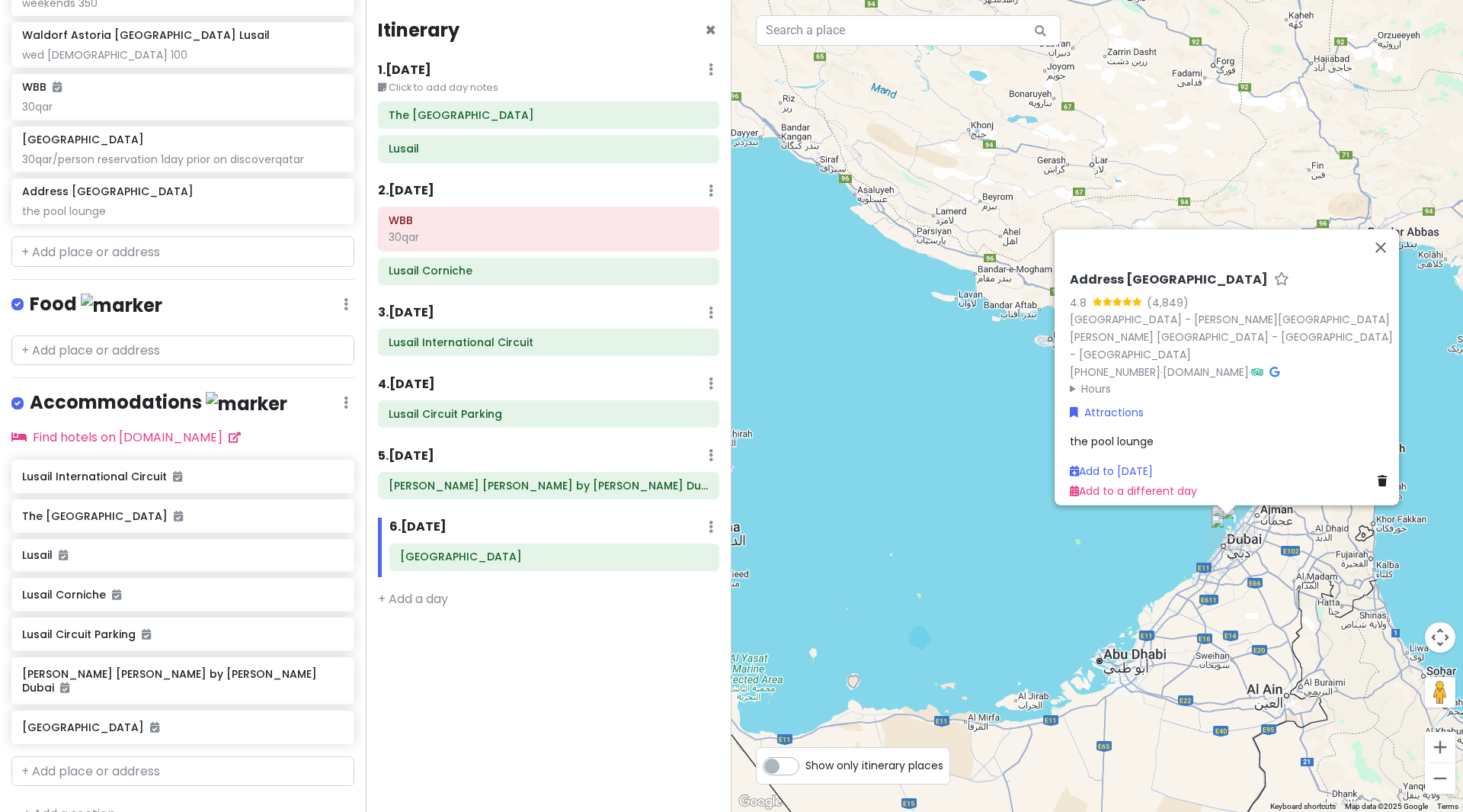
scroll to position [548, 0]
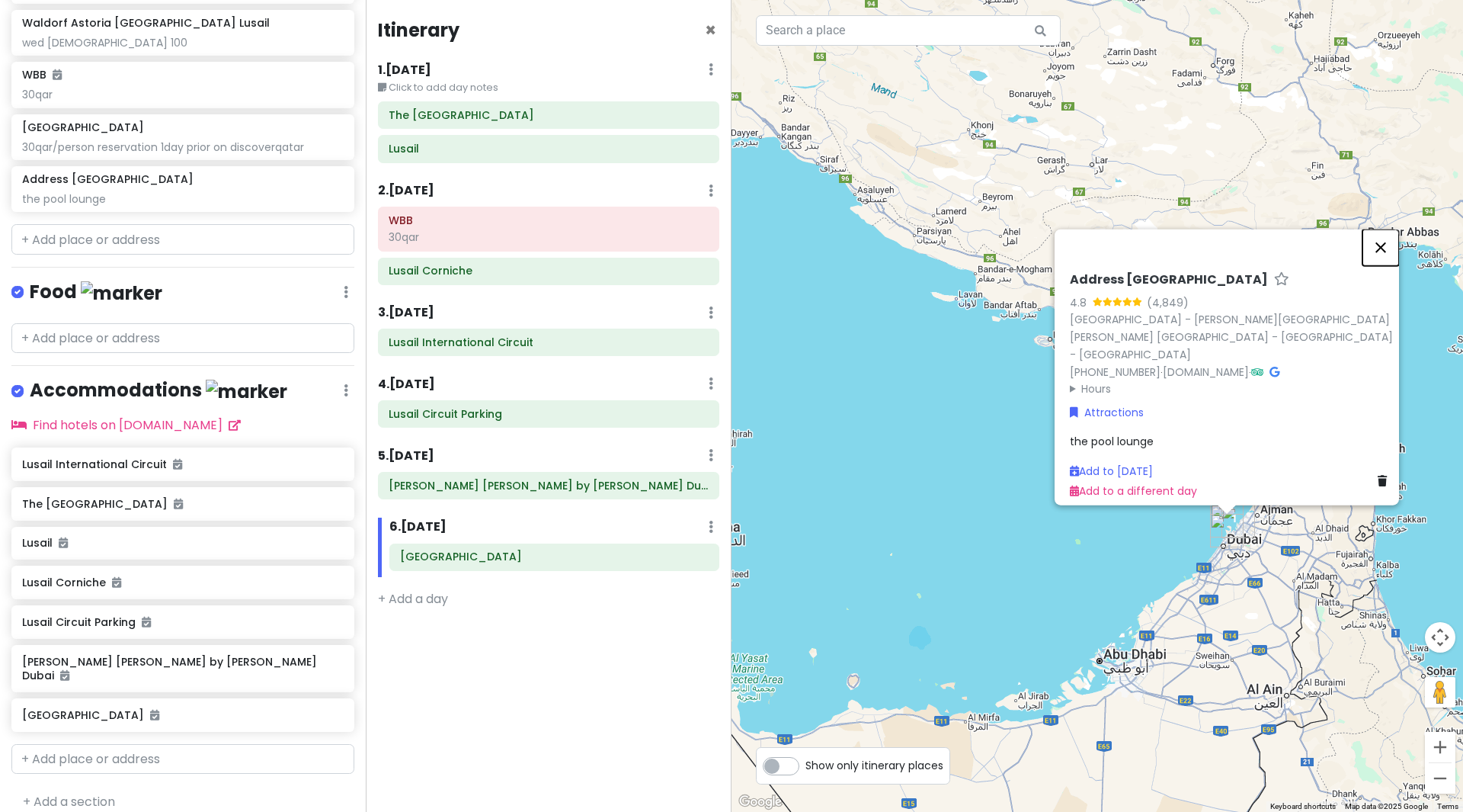
click at [1389, 254] on button "Close" at bounding box center [1381, 246] width 36 height 36
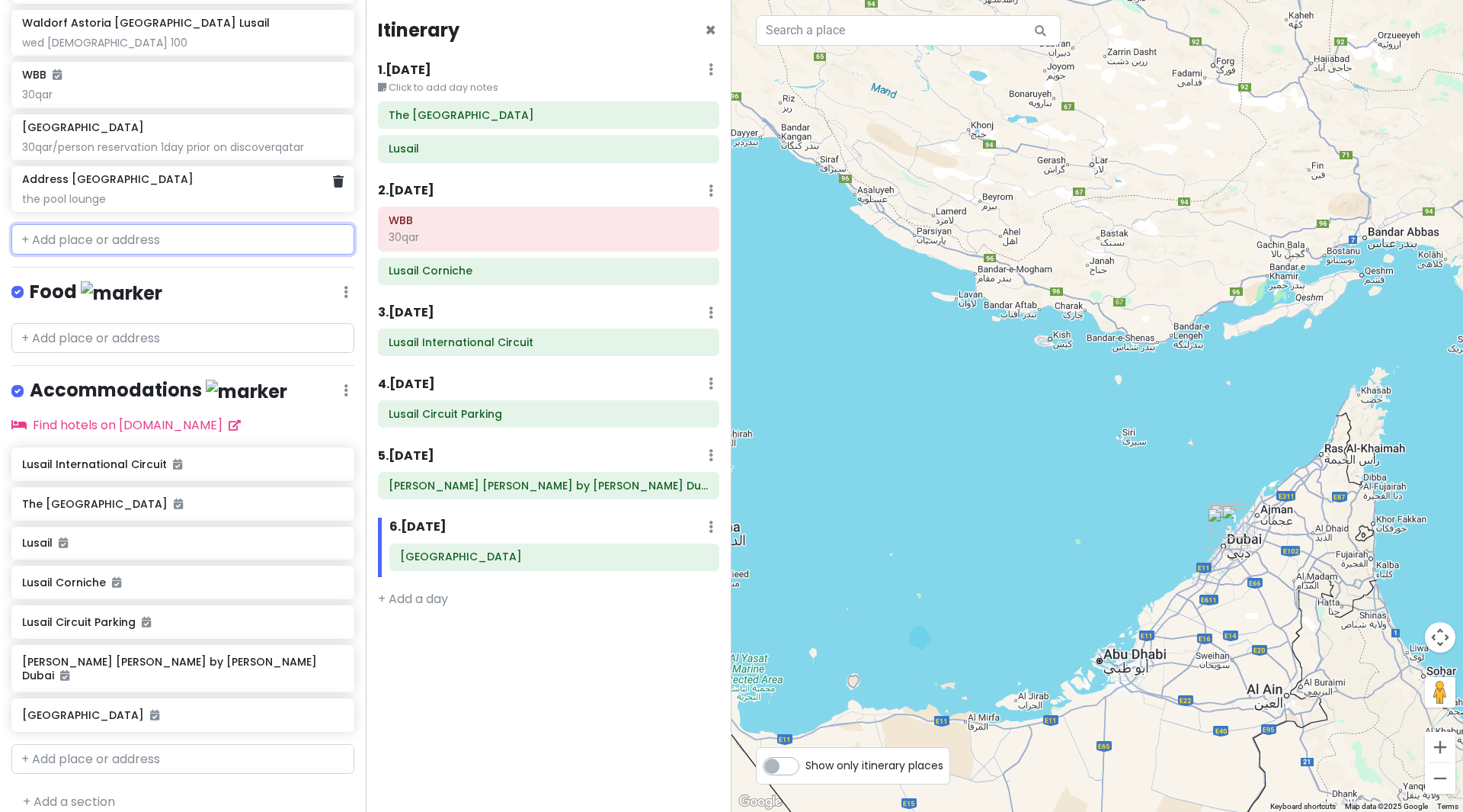
scroll to position [547, 0]
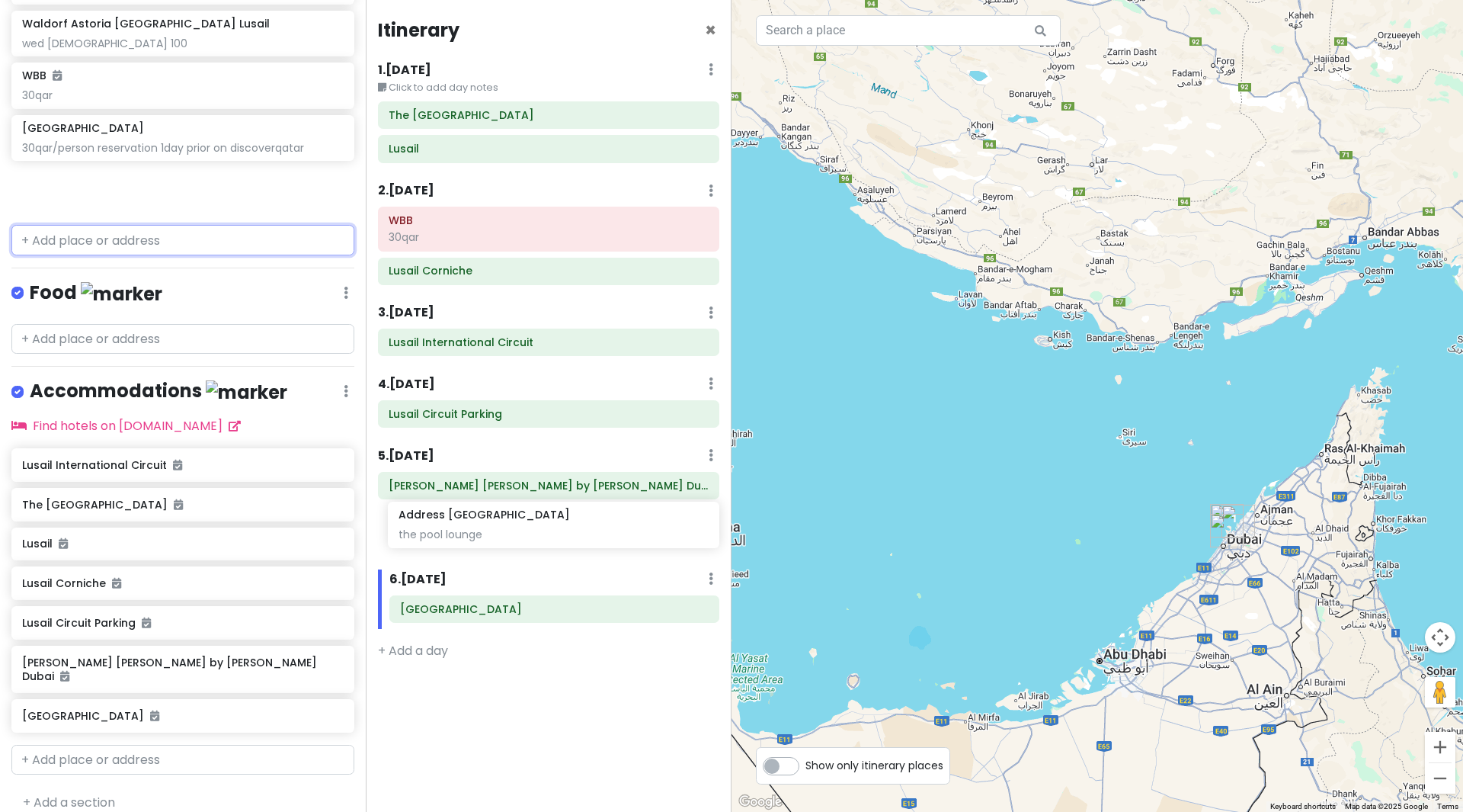
drag, startPoint x: 134, startPoint y: 192, endPoint x: 510, endPoint y: 529, distance: 504.9
click at [510, 529] on div "Qatar f1 gp Trip Private Change Dates Make a Copy Delete Trip Go Pro ⚡️ Give Fe…" at bounding box center [732, 406] width 1463 height 812
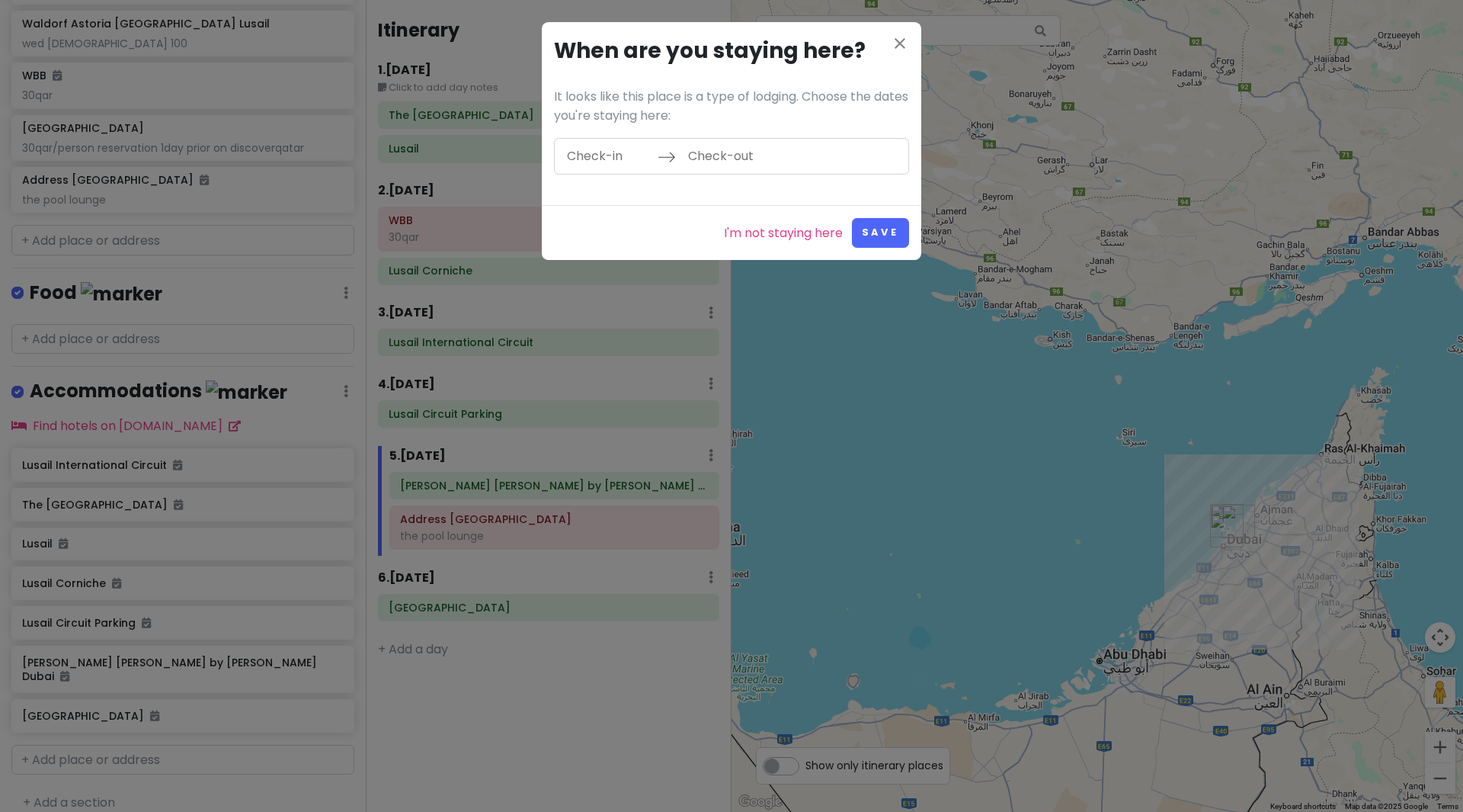
scroll to position [495, 0]
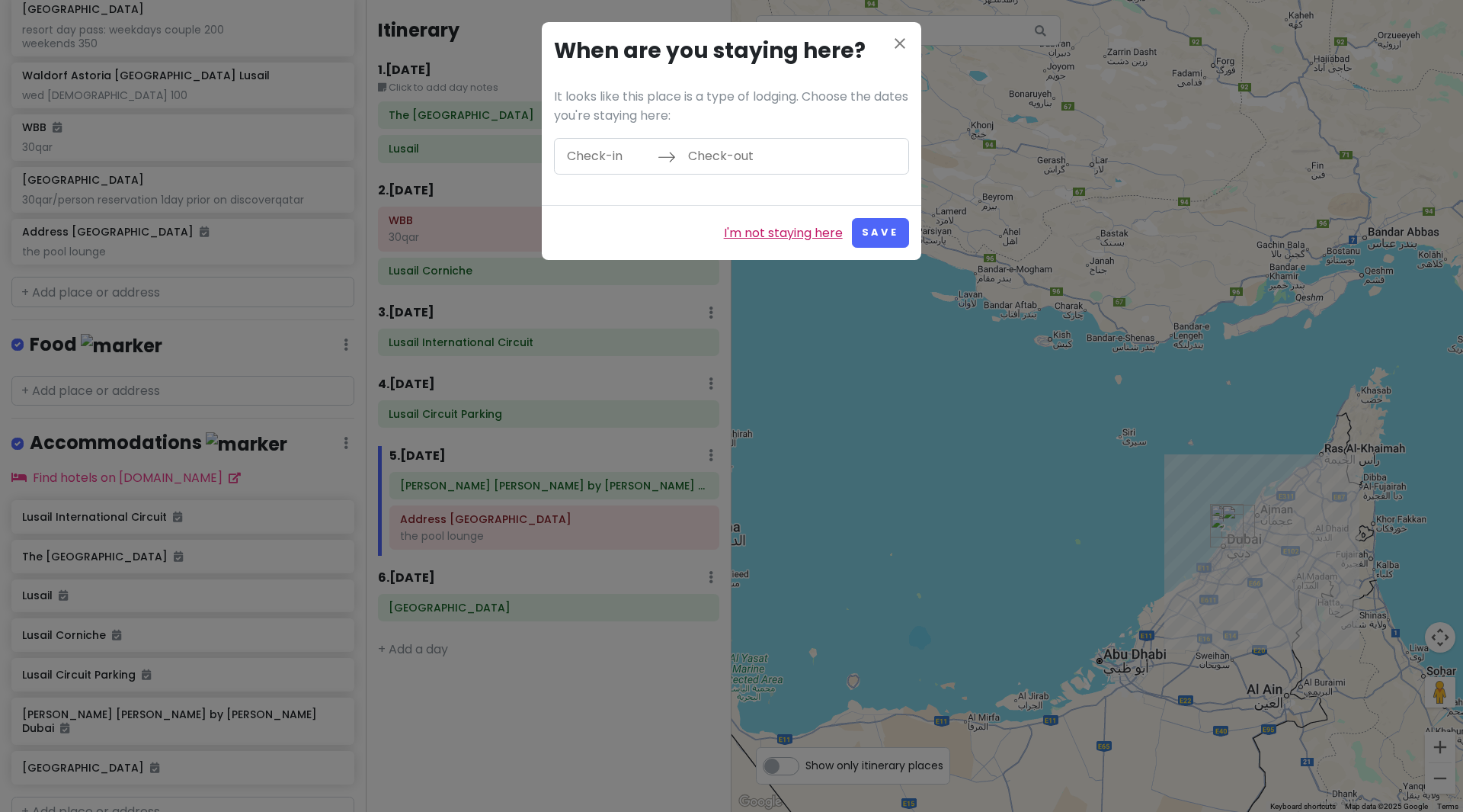
click at [761, 232] on link "I'm not staying here" at bounding box center [784, 233] width 119 height 19
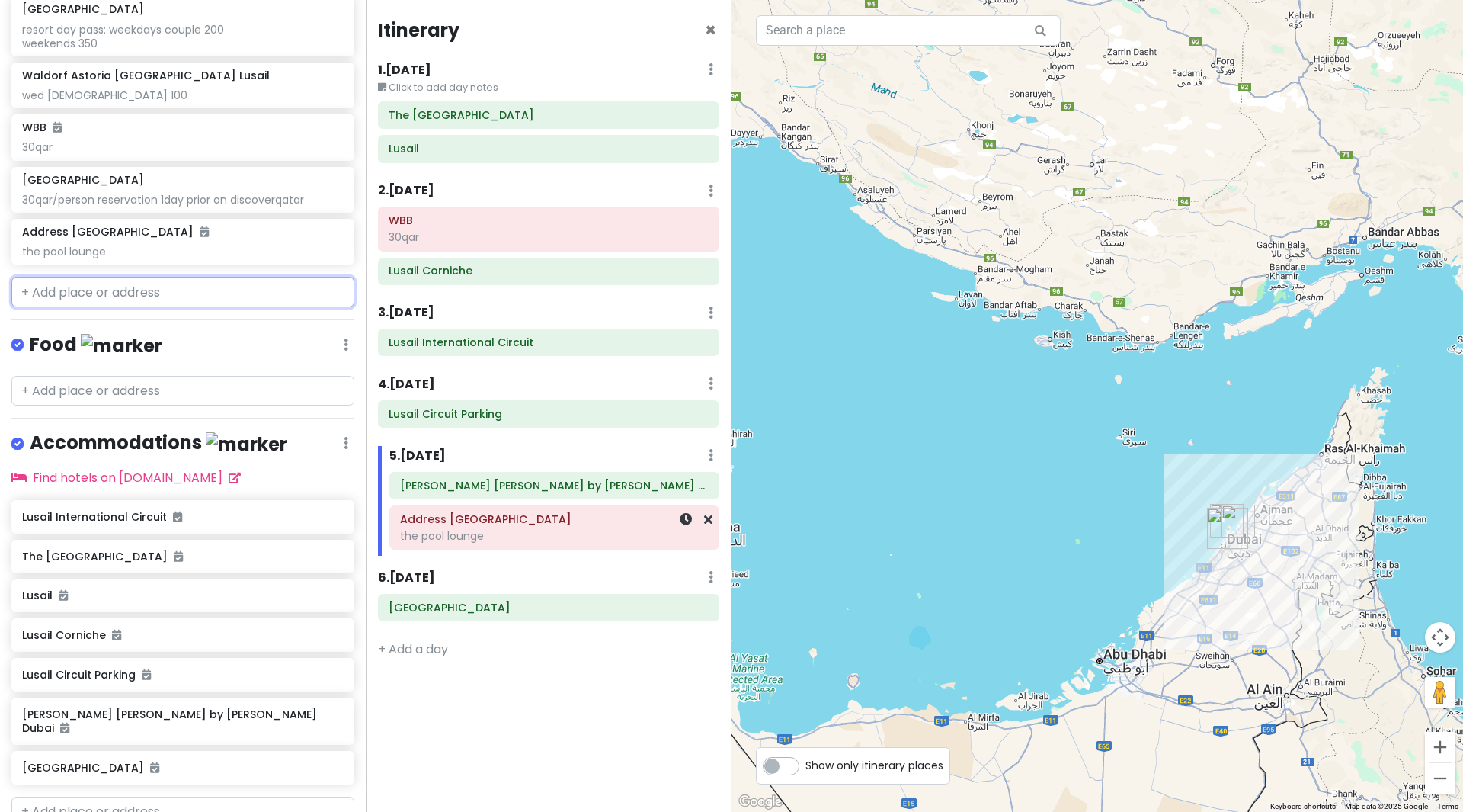
click at [535, 524] on h6 "Address [GEOGRAPHIC_DATA]" at bounding box center [554, 518] width 309 height 13
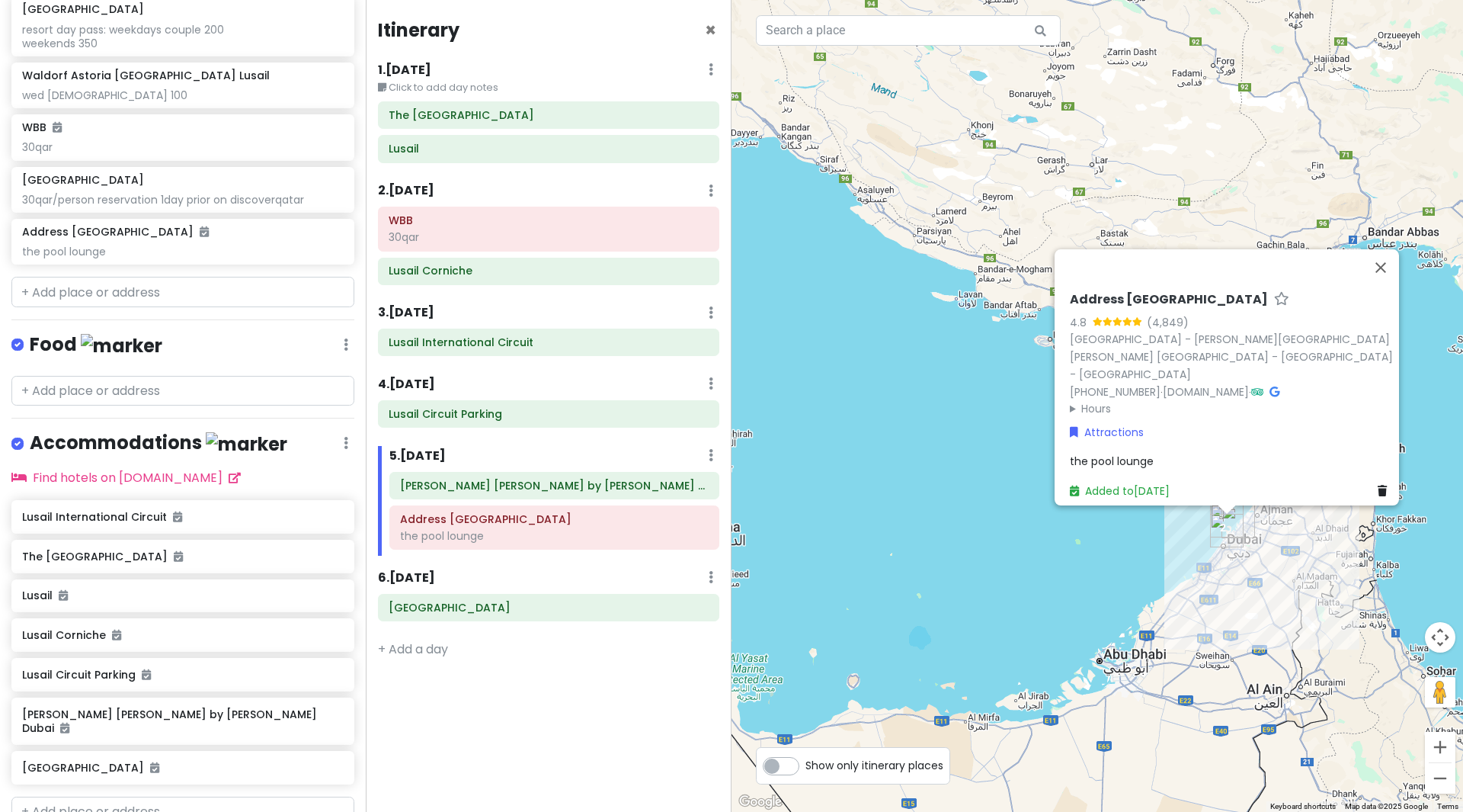
click at [1153, 452] on div "the pool lounge" at bounding box center [1231, 460] width 323 height 17
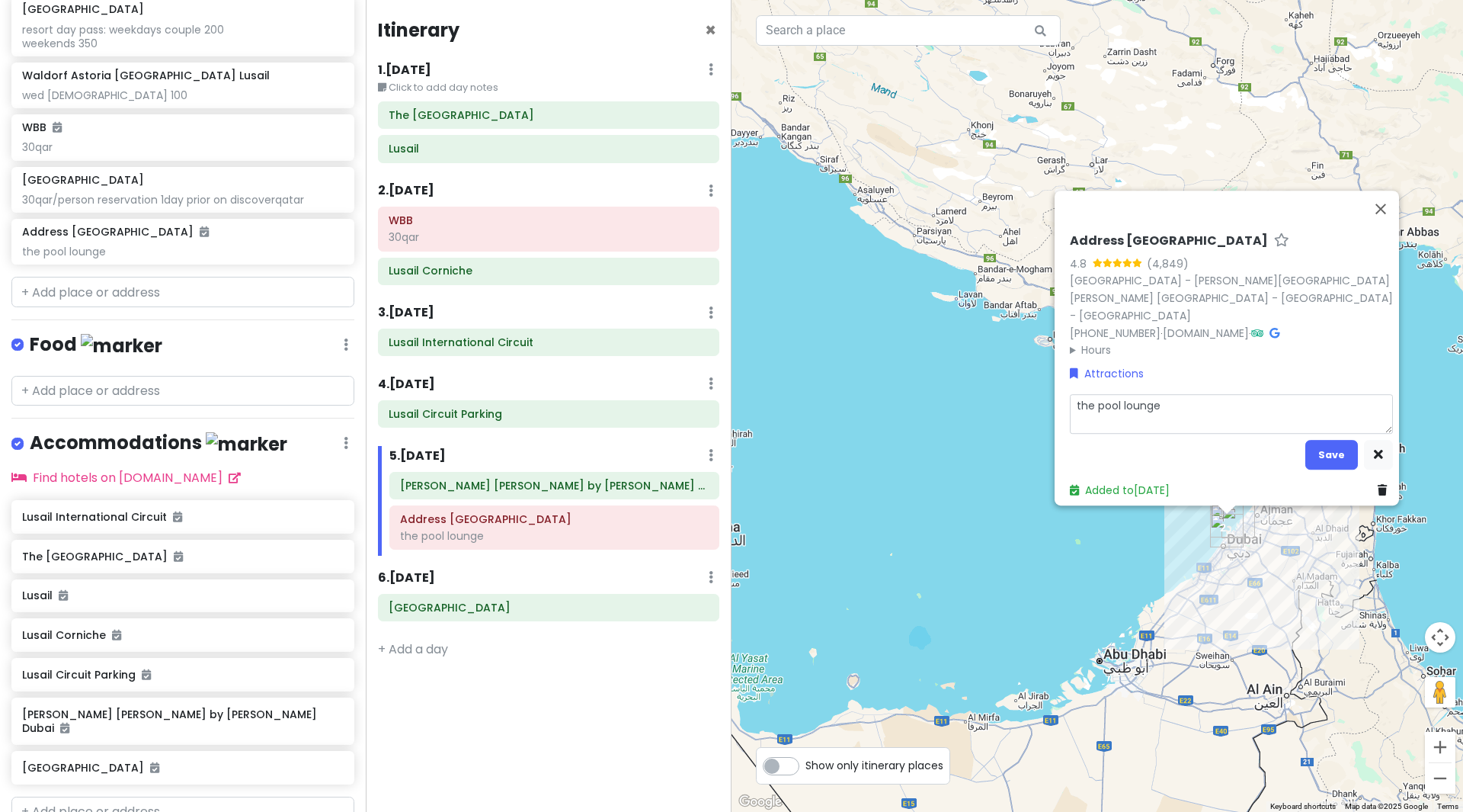
type textarea "x"
type textarea "the pool lounge"
type textarea "x"
type textarea "the pool lounge 2"
type textarea "x"
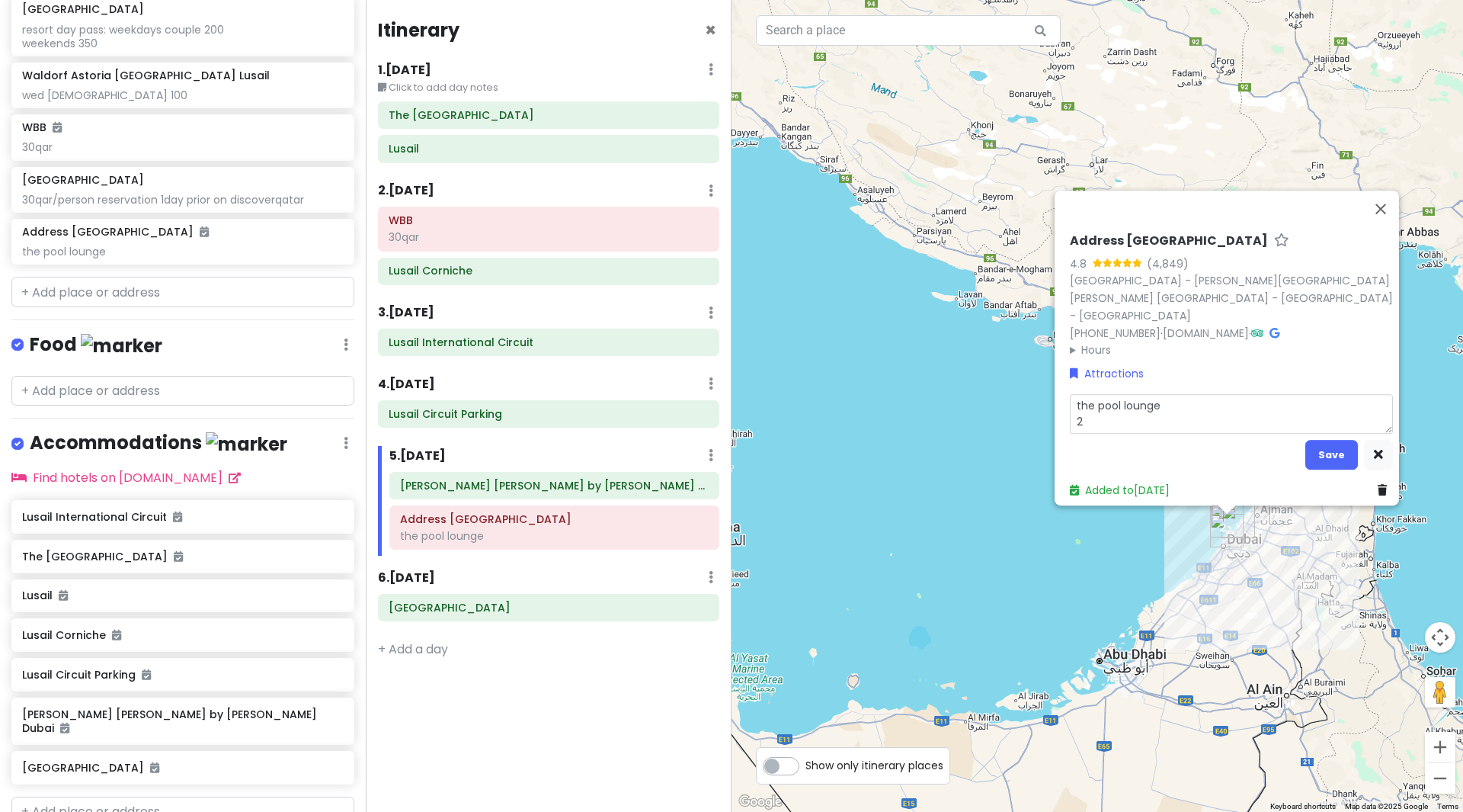
type textarea "the pool lounge 20"
type textarea "x"
type textarea "the pool lounge 200"
type textarea "x"
type textarea "the pool lounge 200d"
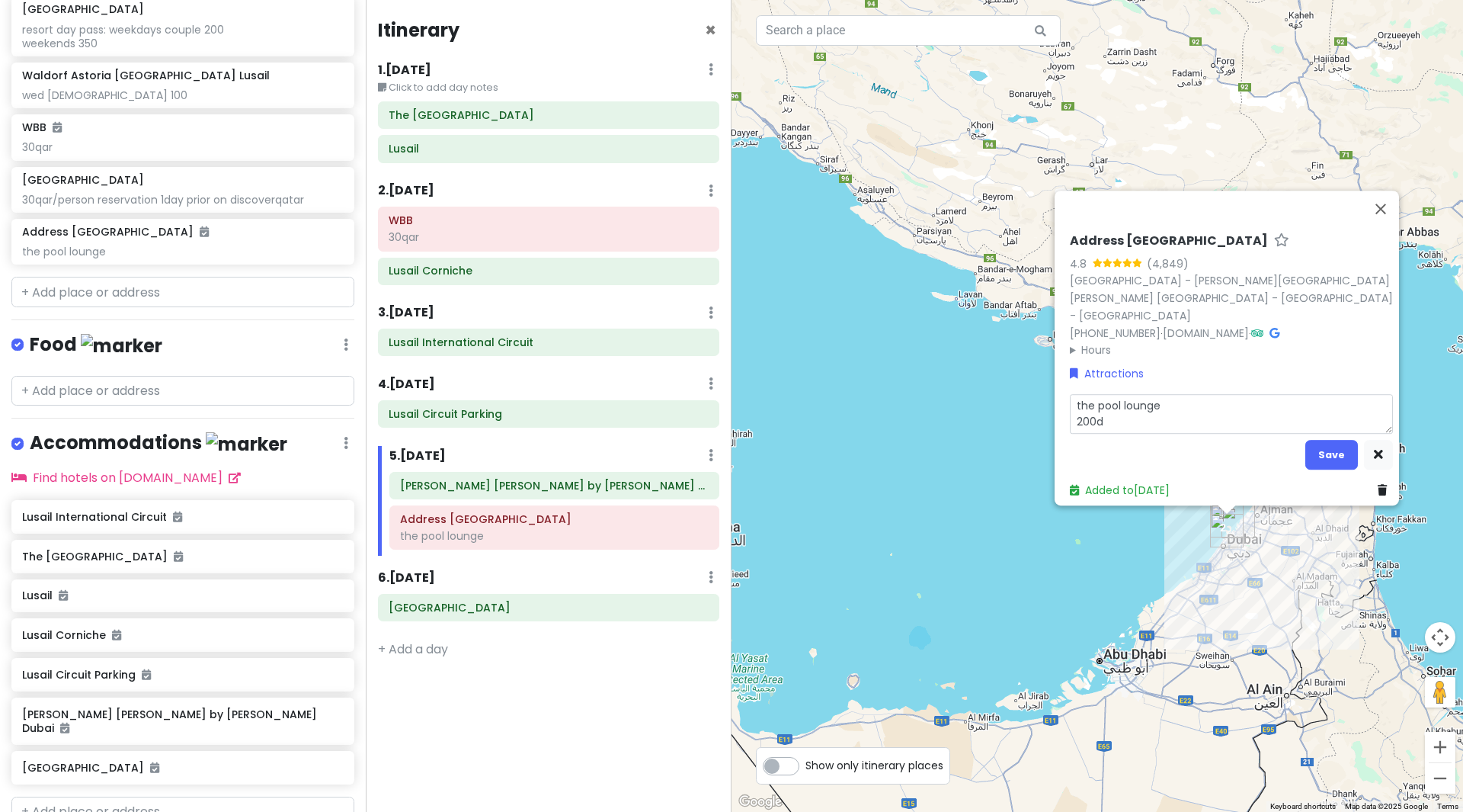
type textarea "x"
type textarea "the pool lounge 200dh"
type textarea "x"
type textarea "the pool lounge 200dhm"
type textarea "x"
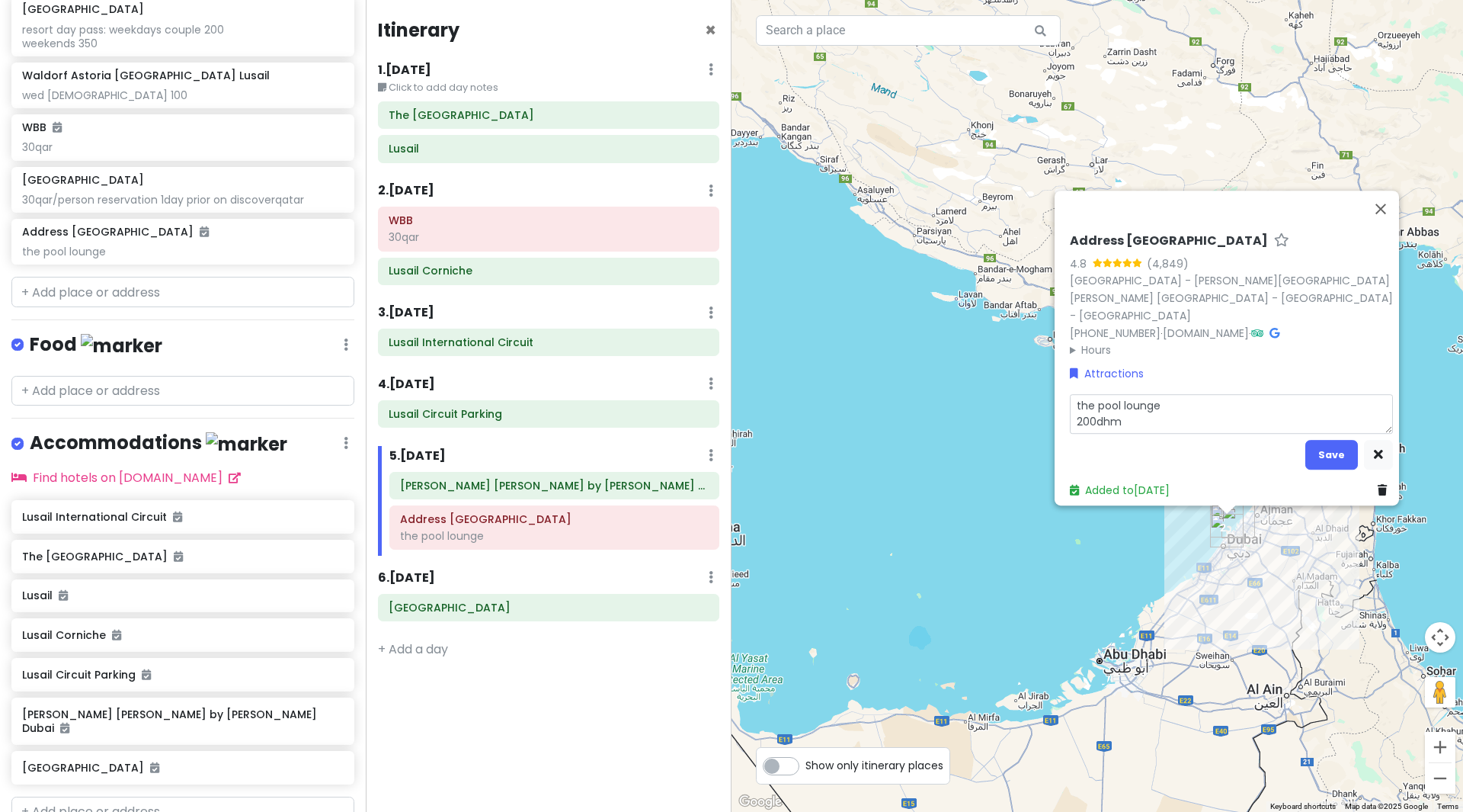
type textarea "the pool lounge 200dh"
type textarea "x"
type textarea "the pool lounge 200dhs"
type textarea "x"
type textarea "the pool lounge 200dh"
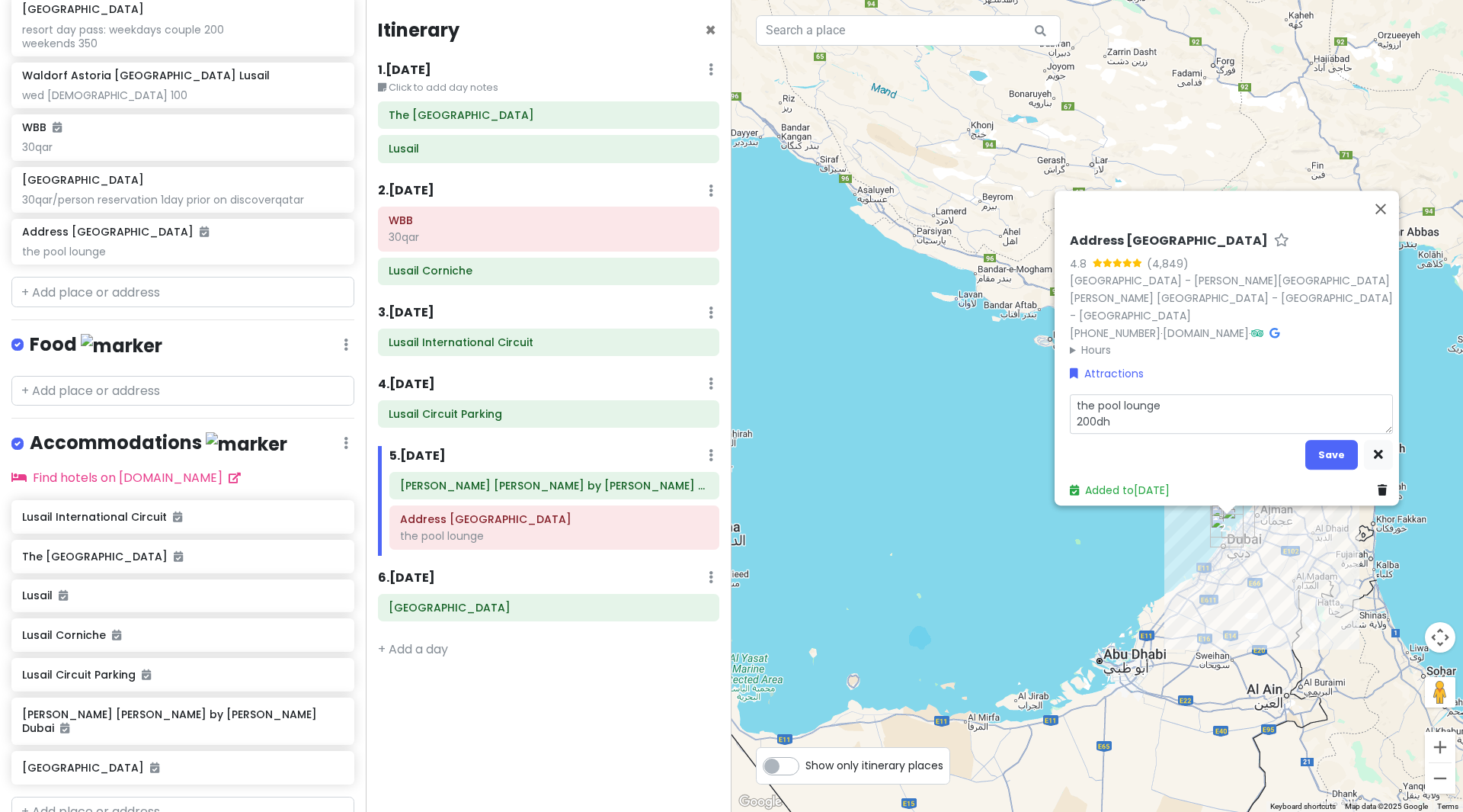
type textarea "x"
type textarea "the pool lounge 200d"
type textarea "x"
type textarea "the pool lounge 200"
type textarea "x"
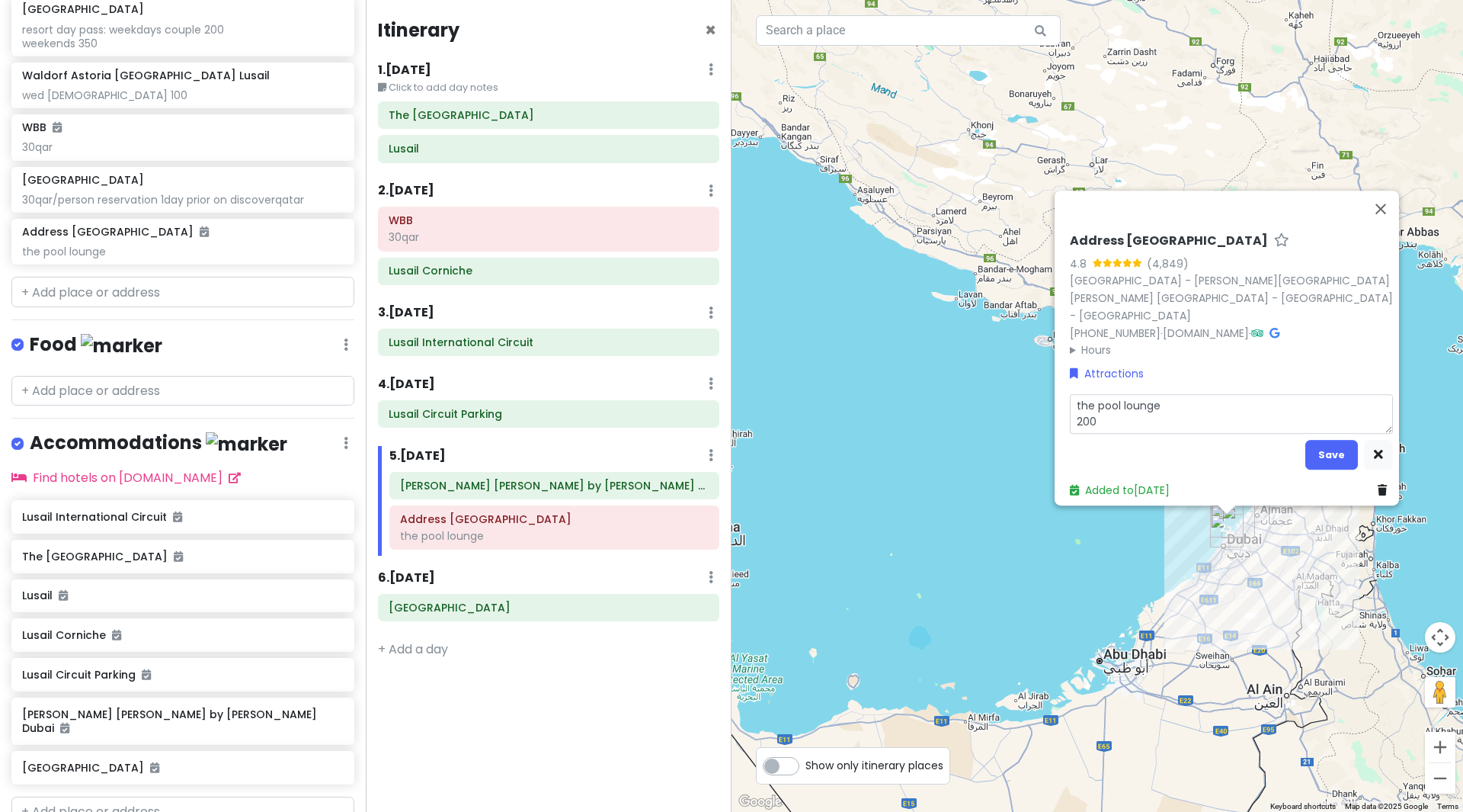
type textarea "the pool lounge 200a"
type textarea "x"
type textarea "the pool lounge 200ae"
type textarea "x"
type textarea "the pool lounge 200aed"
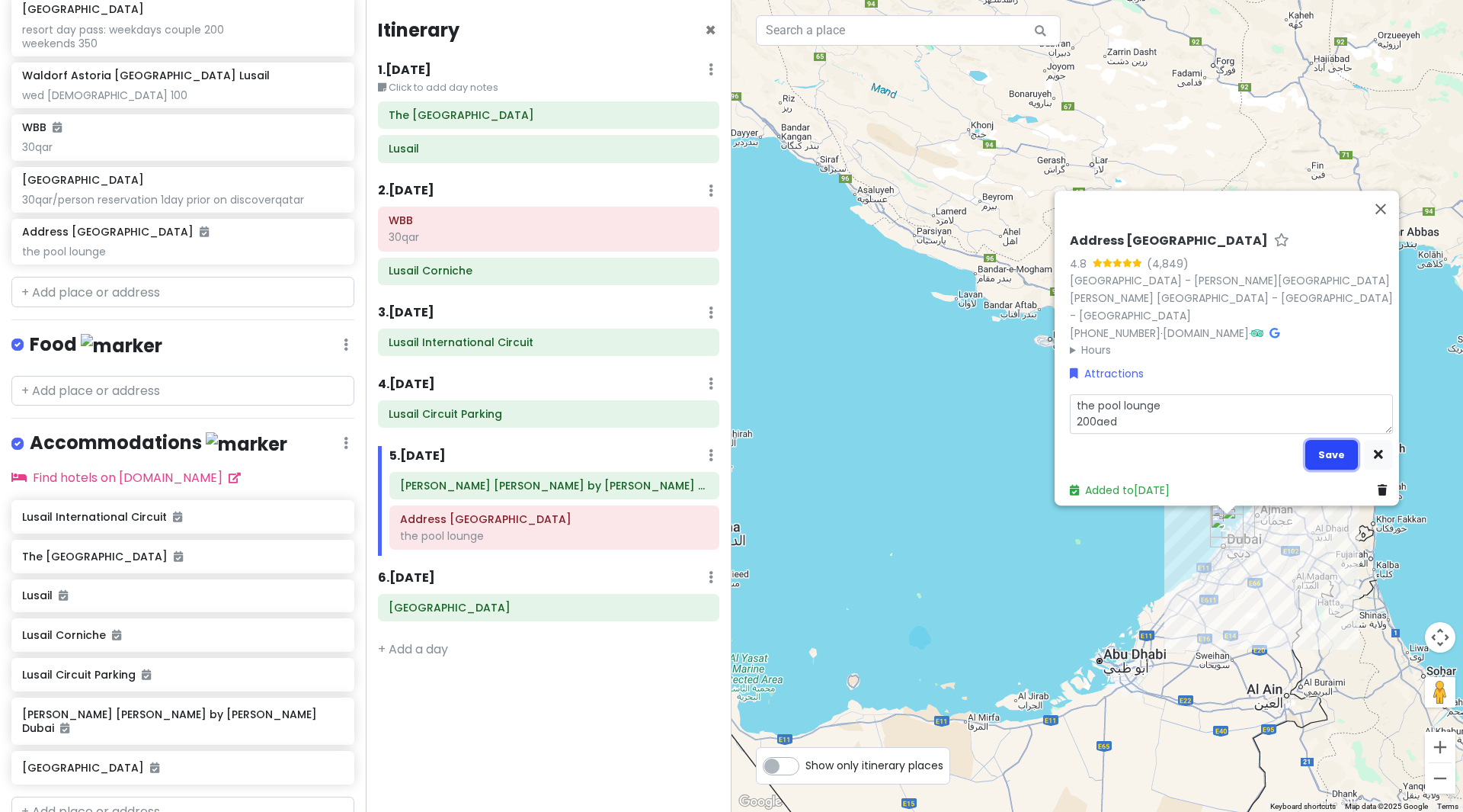
click at [1324, 445] on button "Save" at bounding box center [1331, 455] width 52 height 30
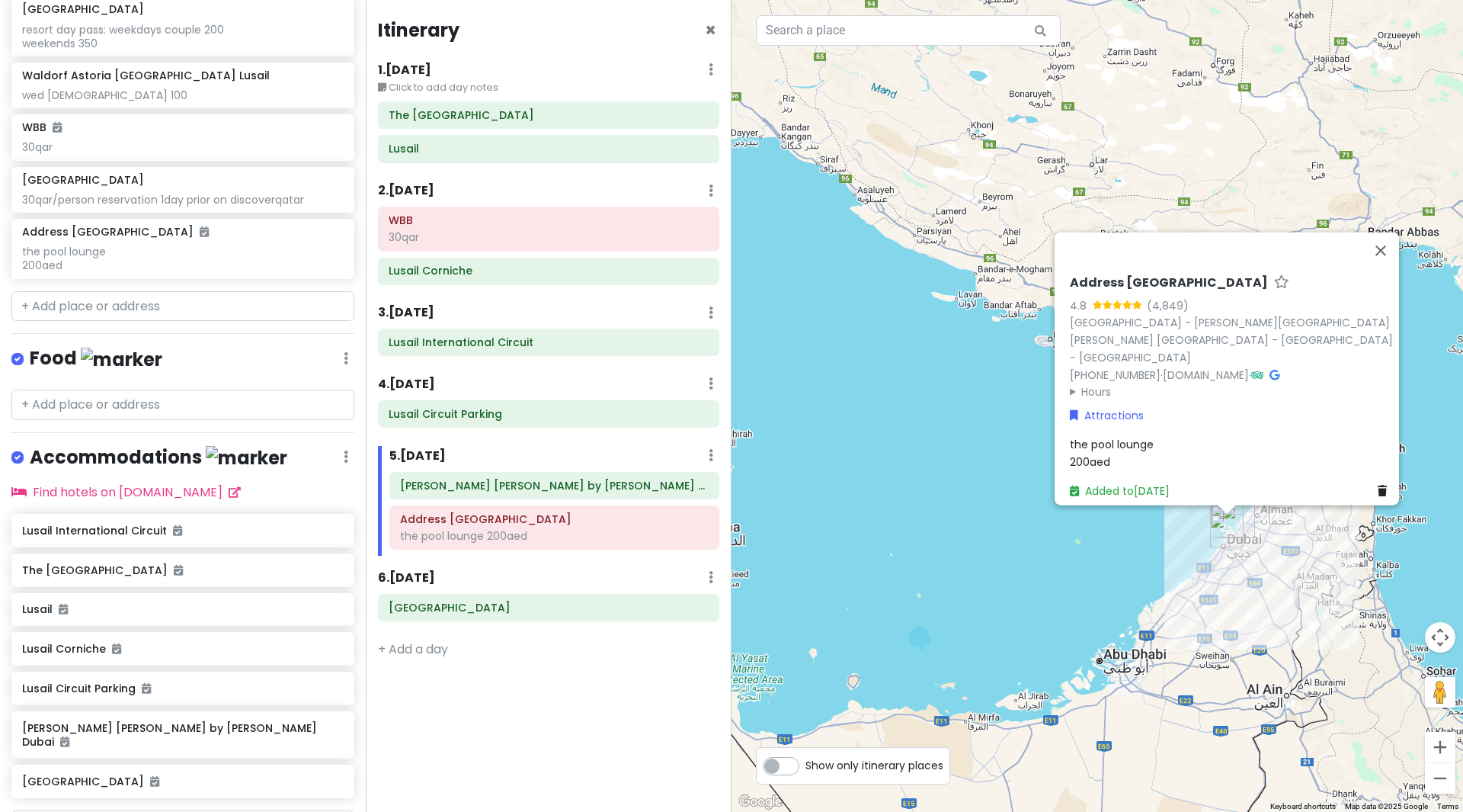
scroll to position [509, 0]
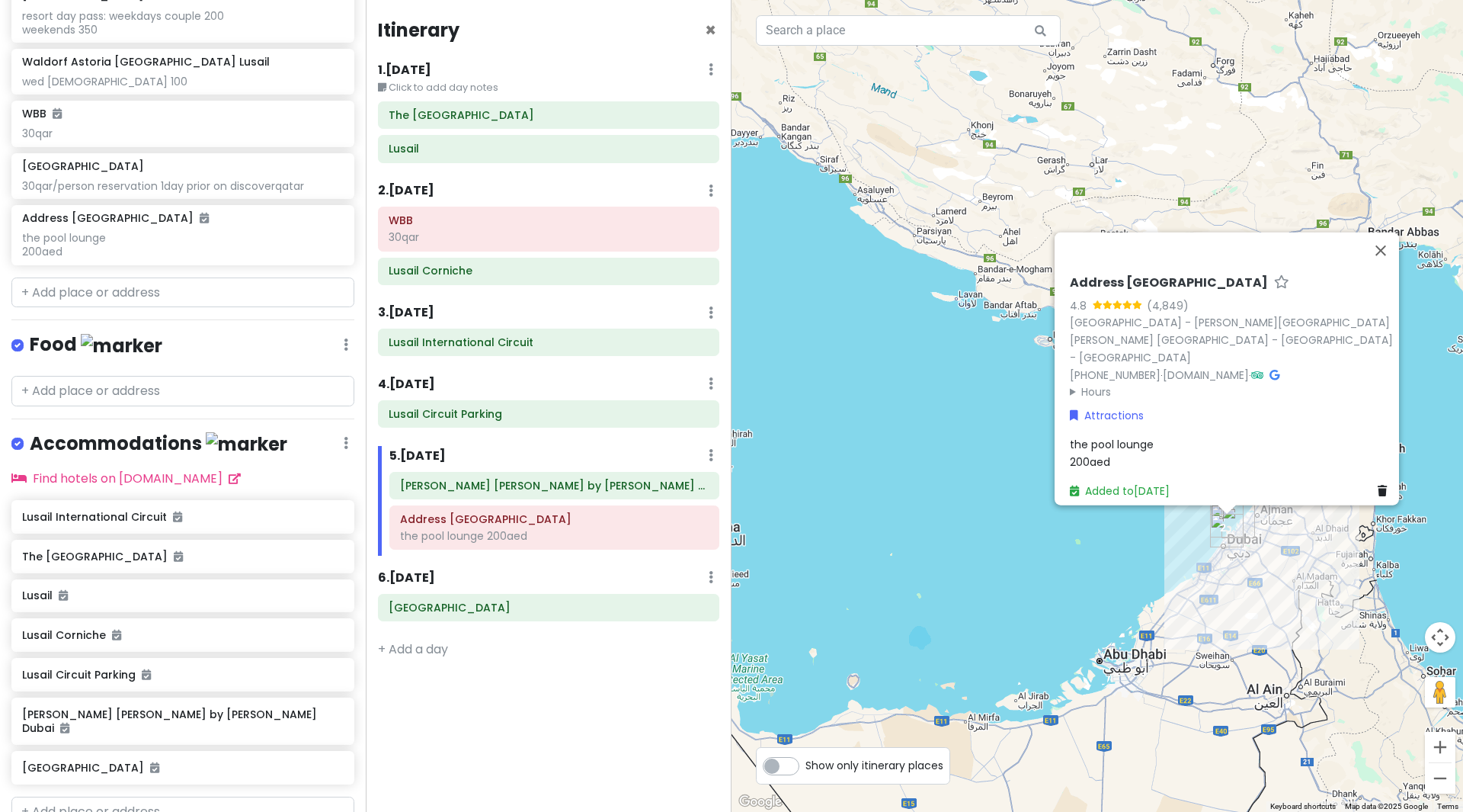
click at [1106, 454] on div "the pool lounge 200aed" at bounding box center [1231, 452] width 323 height 35
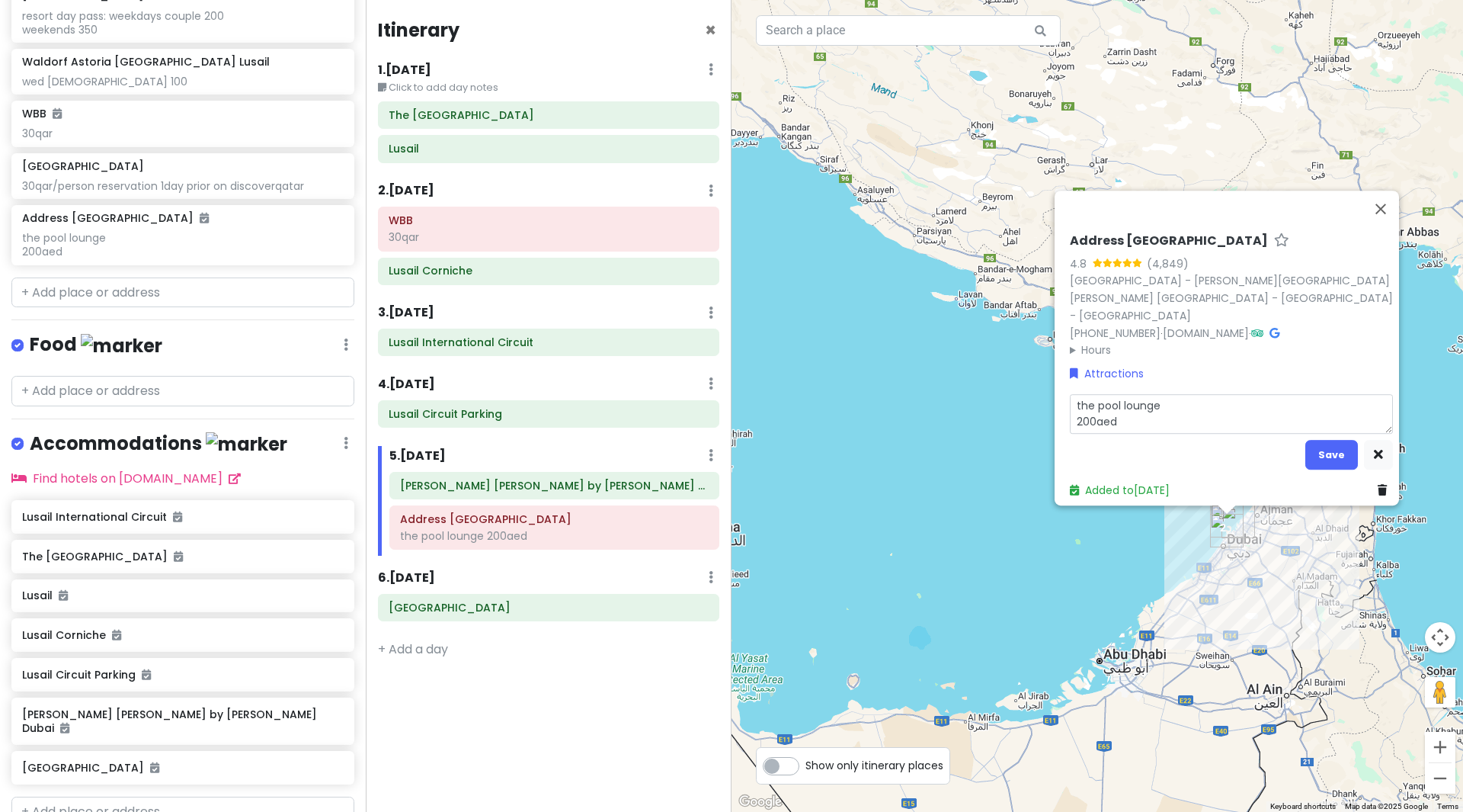
click at [1122, 414] on textarea "the pool lounge 200aed" at bounding box center [1231, 414] width 323 height 40
type textarea "x"
type textarea "the pool lounge 200aed"
type textarea "x"
type textarea "the pool lounge 200aed f"
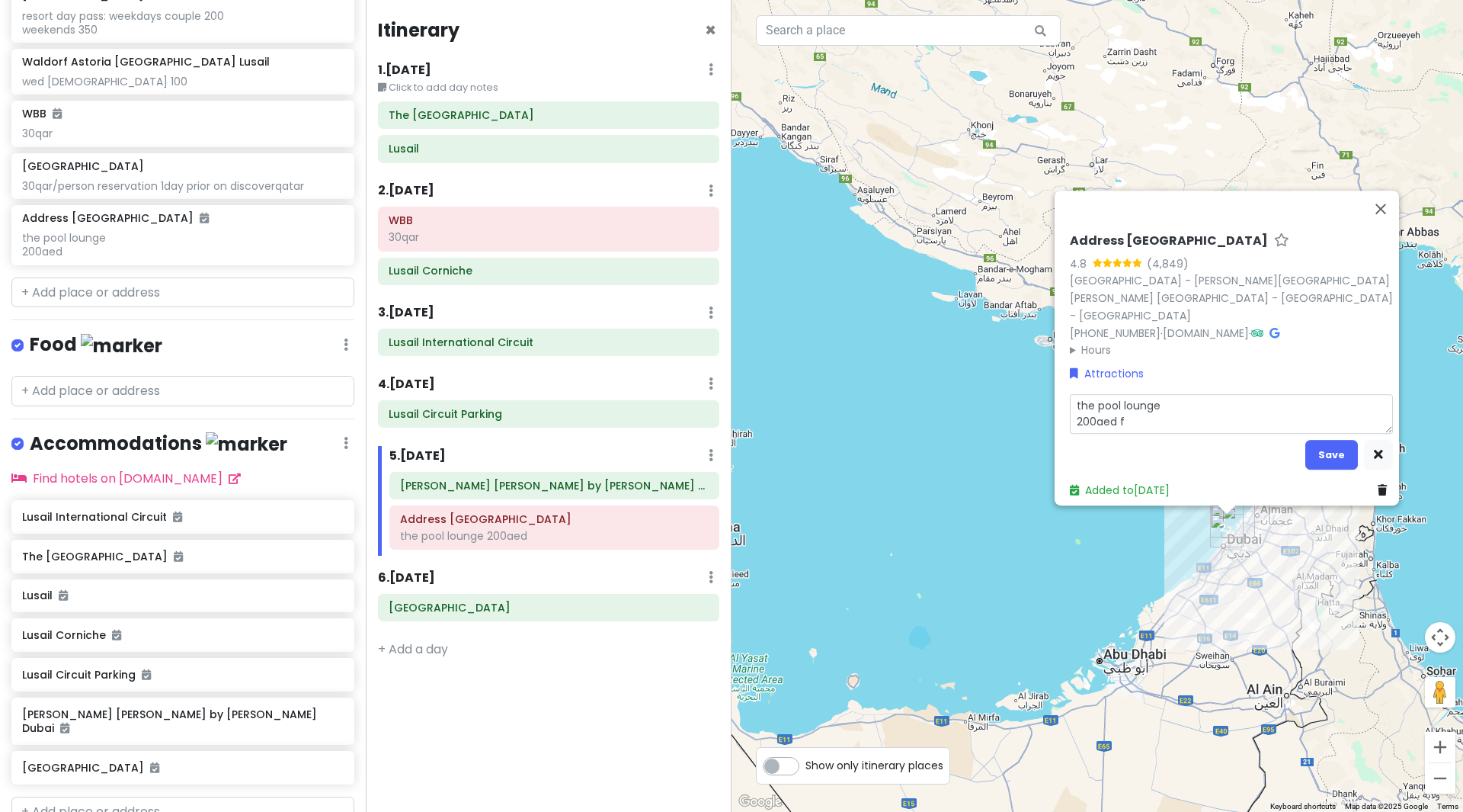
type textarea "x"
type textarea "the pool lounge 200aed fr"
type textarea "x"
type textarea "the pool lounge 200aed f"
type textarea "x"
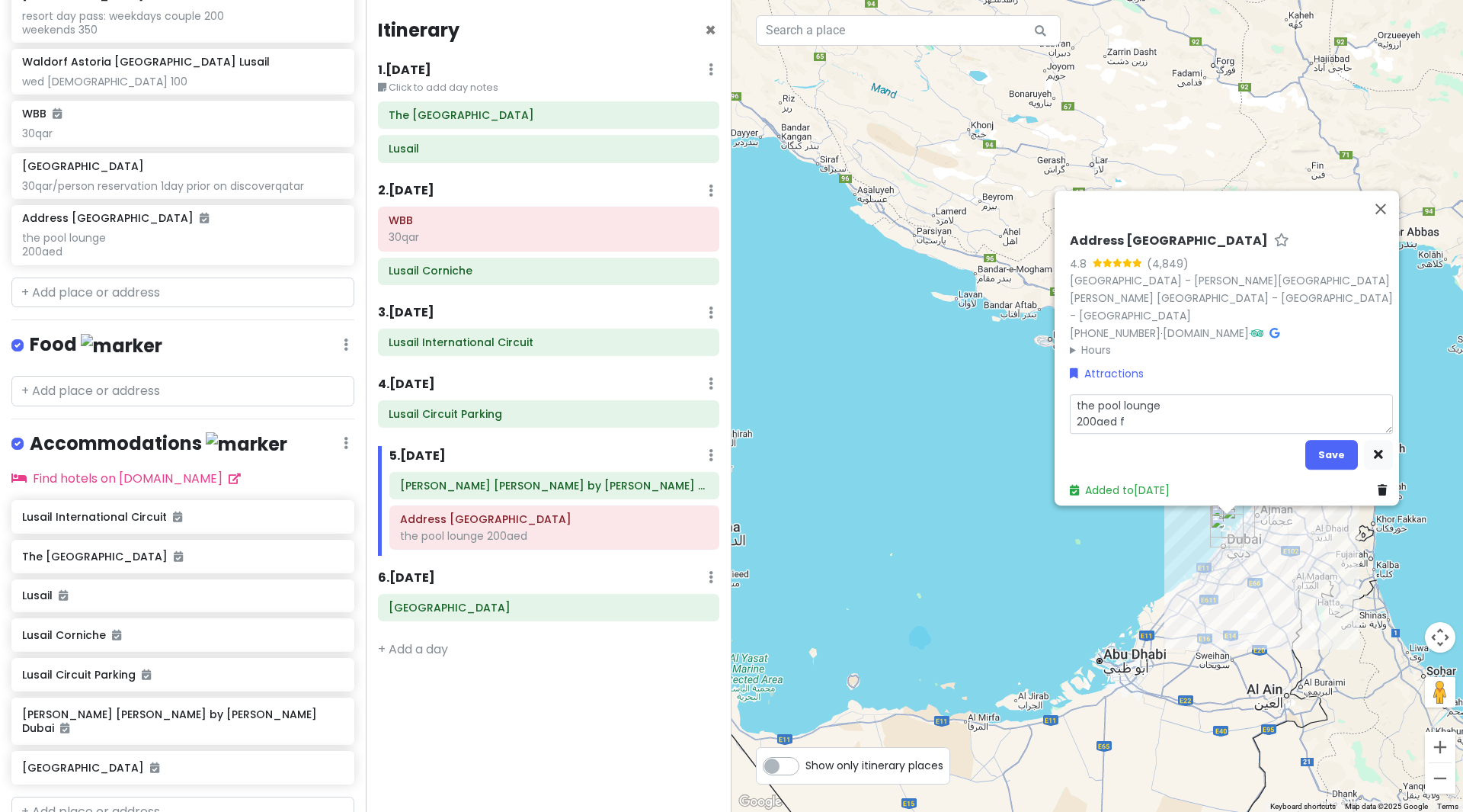
type textarea "the pool lounge 200aed"
type textarea "x"
type textarea "the pool lounge 200aed F"
type textarea "x"
type textarea "the pool lounge 200aed F"
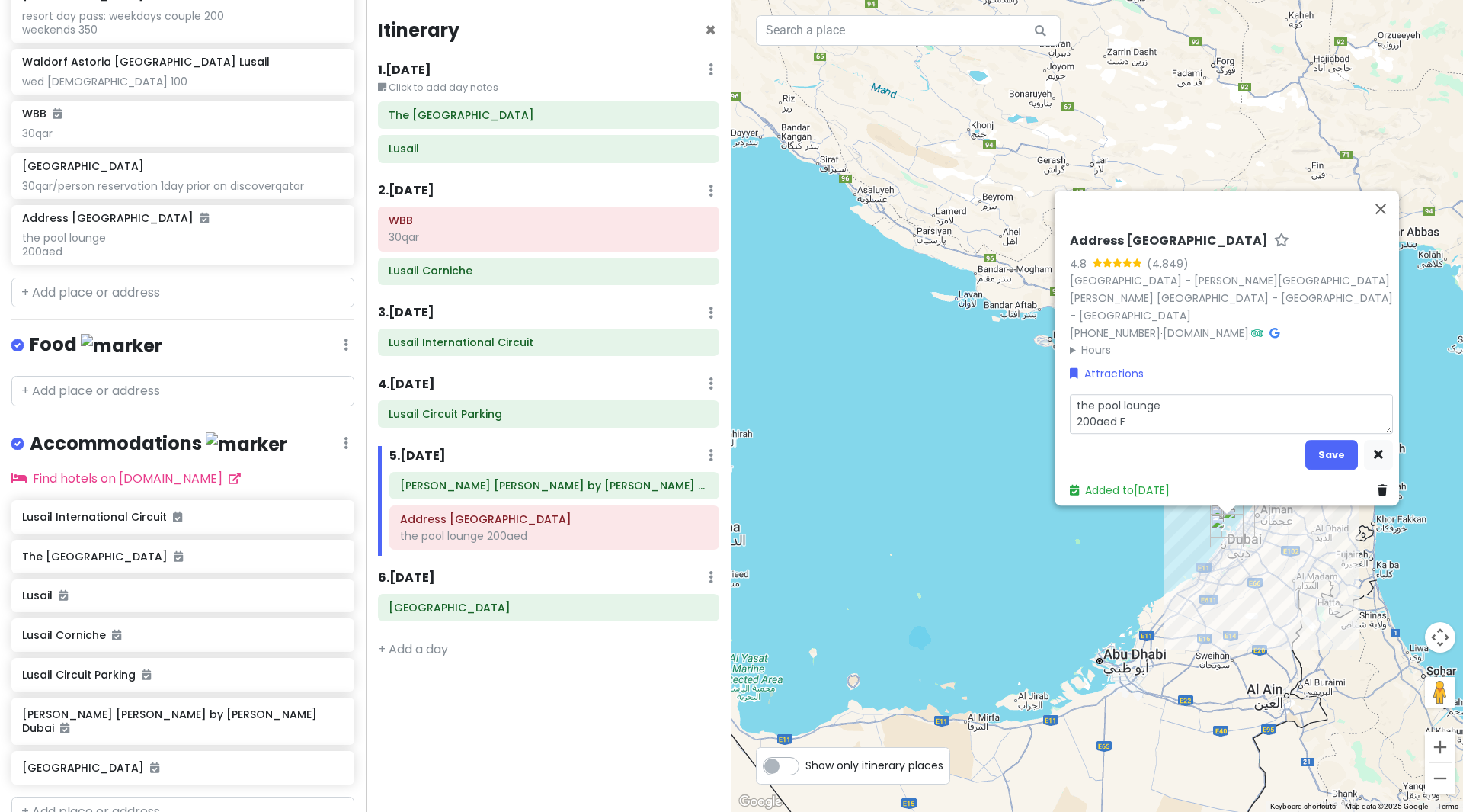
type textarea "x"
type textarea "the pool lounge 200aed F R"
click at [1328, 447] on button "Save" at bounding box center [1331, 455] width 52 height 30
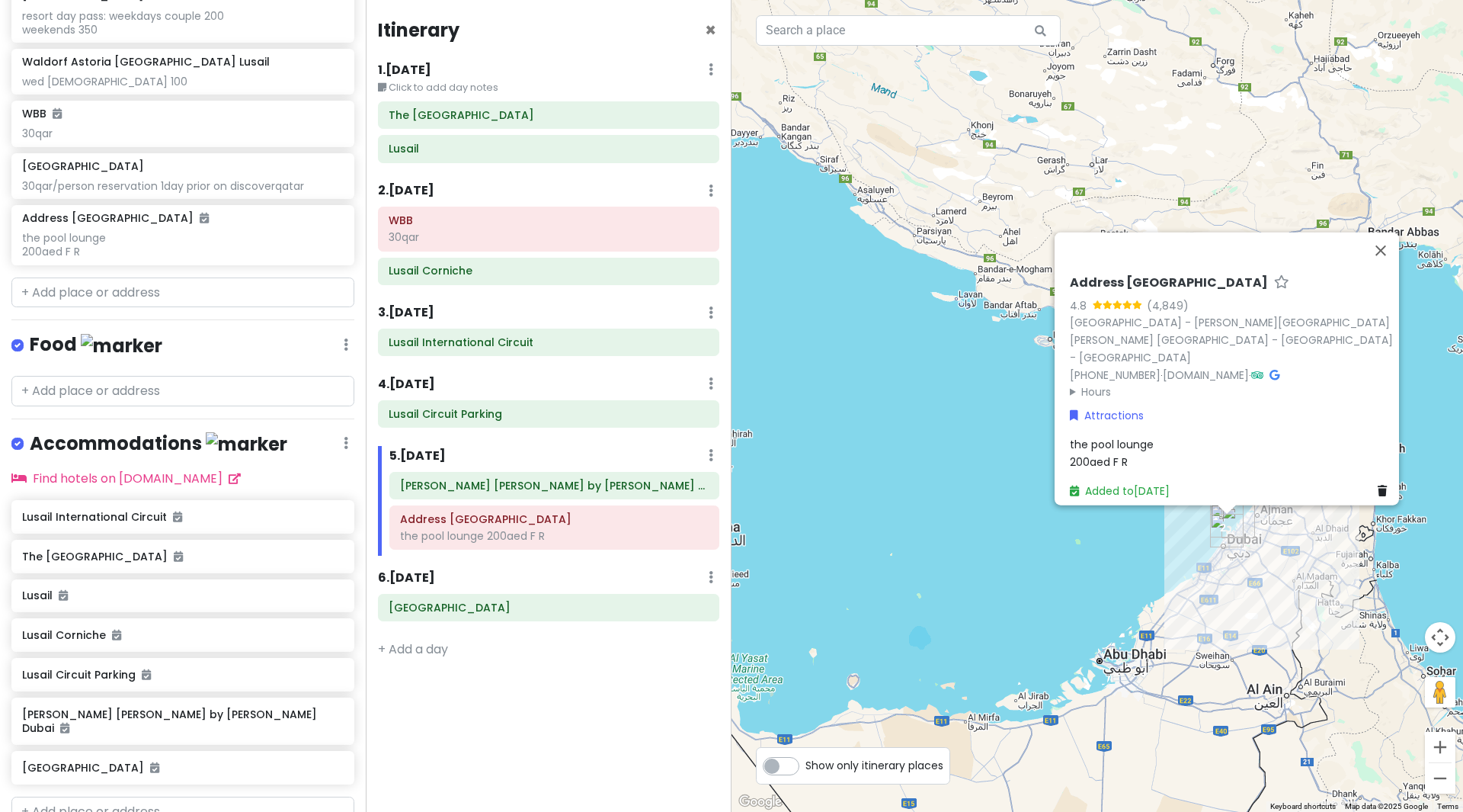
click at [1133, 451] on div "the pool lounge 200aed F R" at bounding box center [1231, 452] width 323 height 35
click at [1120, 448] on span "the pool lounge 200aed F R" at bounding box center [1111, 452] width 84 height 32
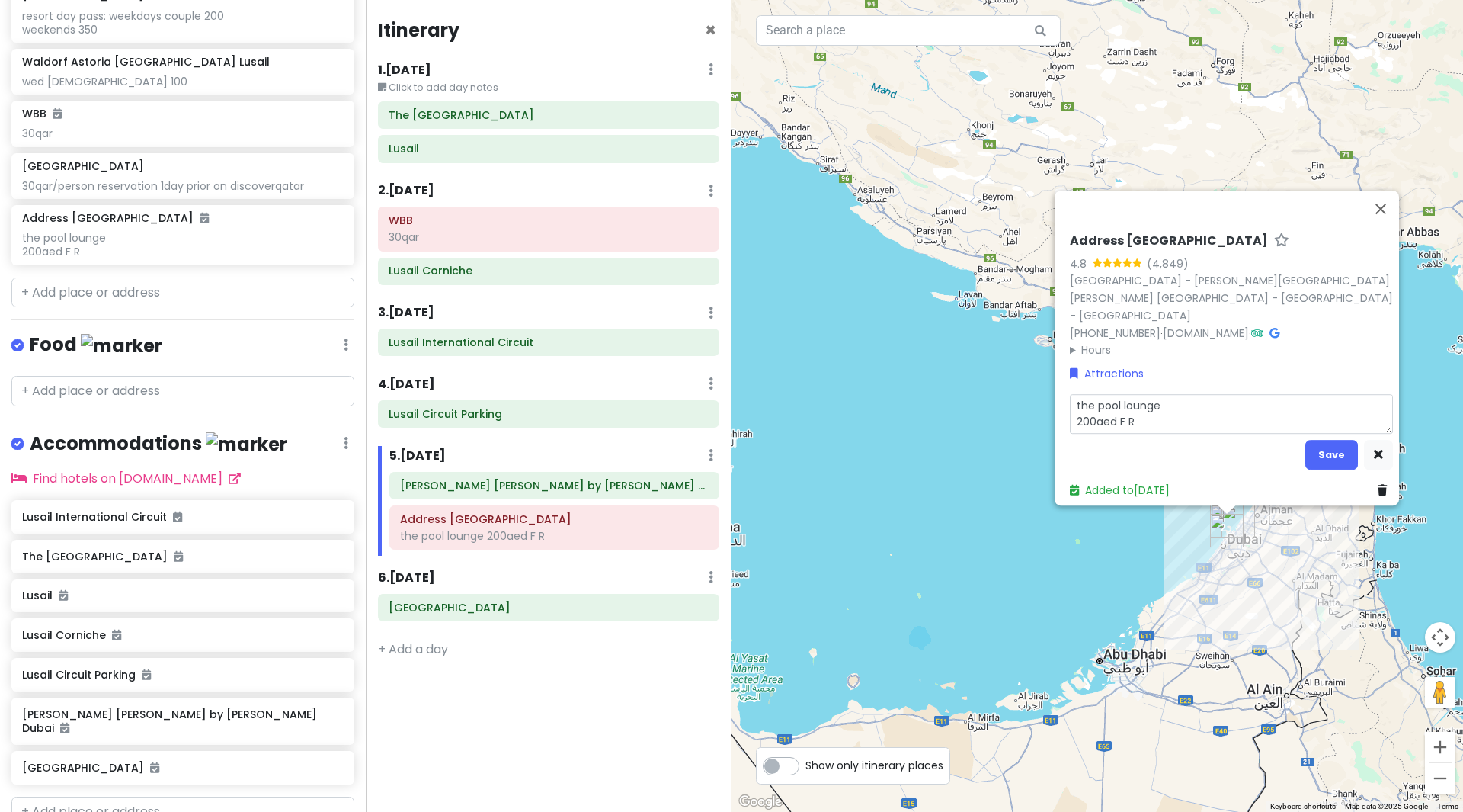
click at [1121, 413] on textarea "the pool lounge 200aed F R" at bounding box center [1231, 414] width 323 height 40
type textarea "x"
type textarea "the pool lounge 200aed FR"
click at [1321, 440] on button "Save" at bounding box center [1331, 455] width 52 height 30
